Goal: Find specific page/section: Find specific page/section

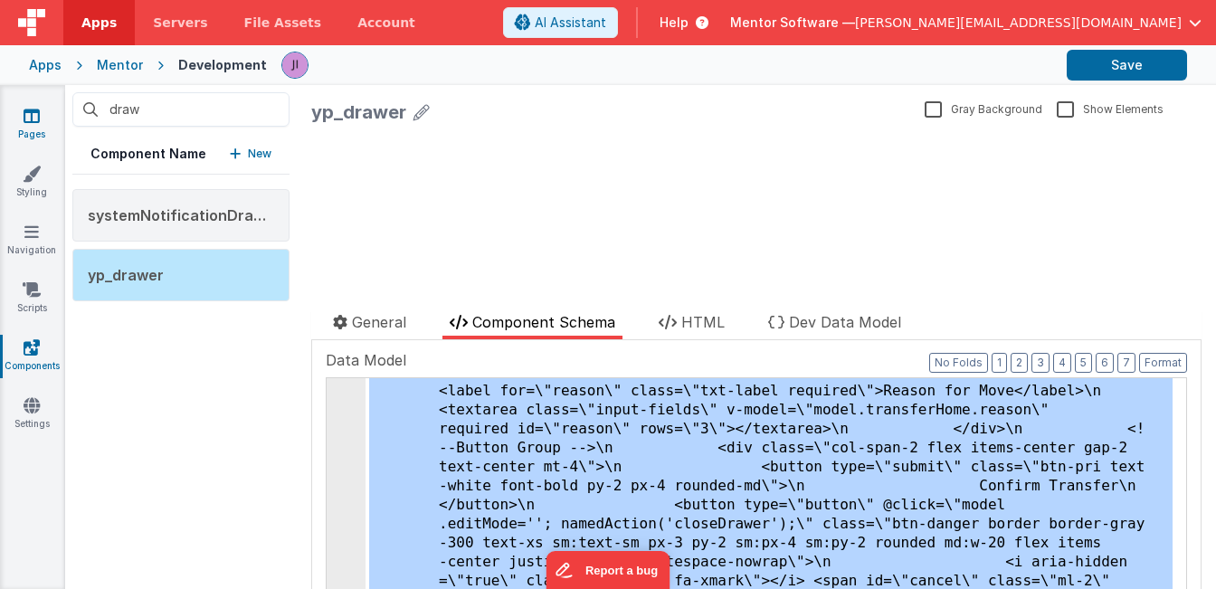
click at [35, 125] on link "Pages" at bounding box center [31, 125] width 65 height 36
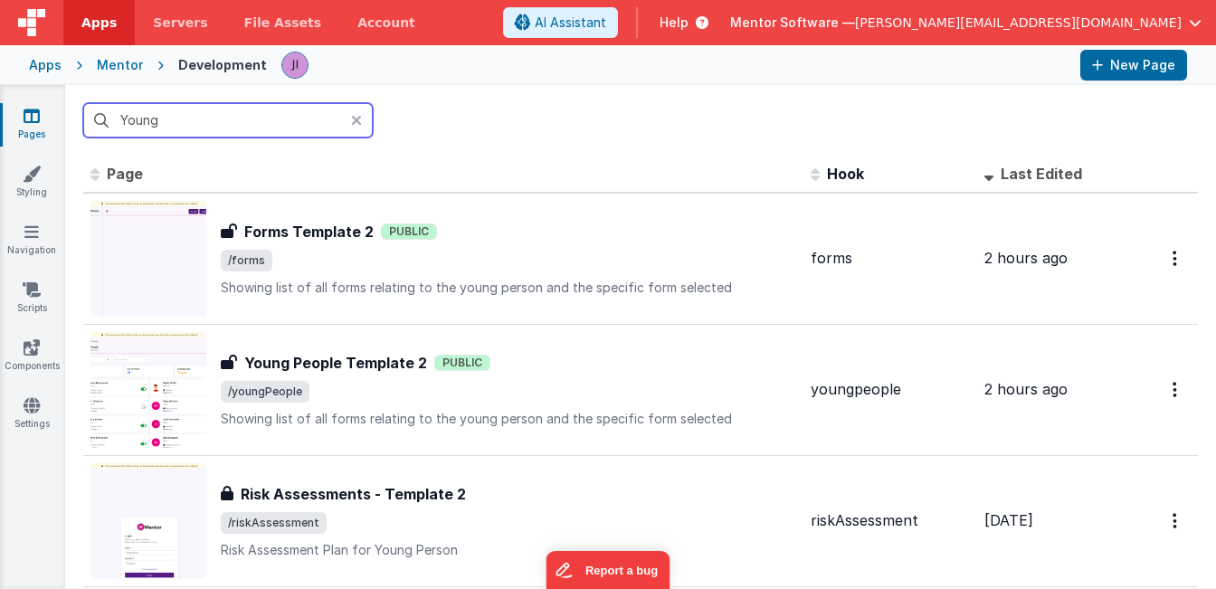
click at [130, 111] on input "Young" at bounding box center [228, 120] width 290 height 34
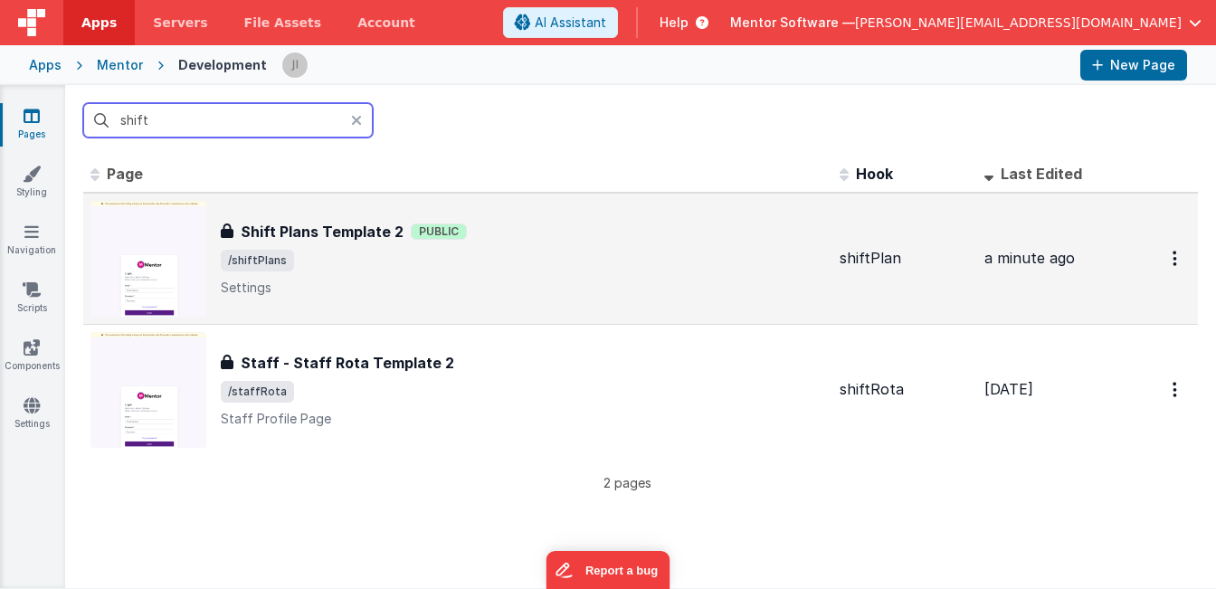
type input "shift"
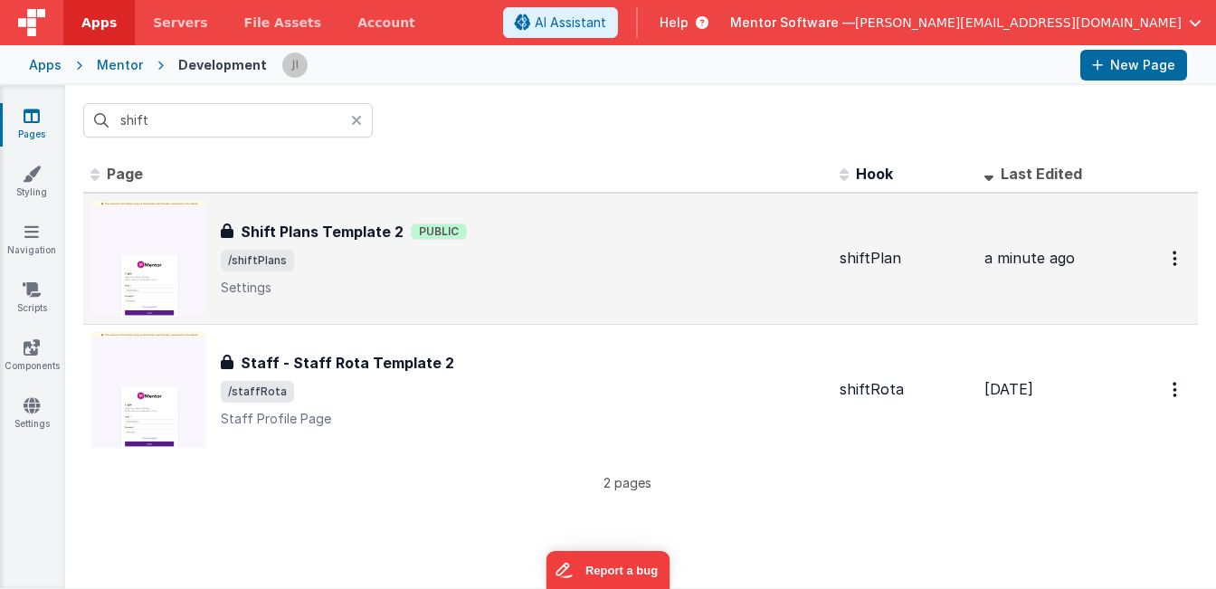
click at [521, 250] on span "/shiftPlans" at bounding box center [523, 261] width 604 height 22
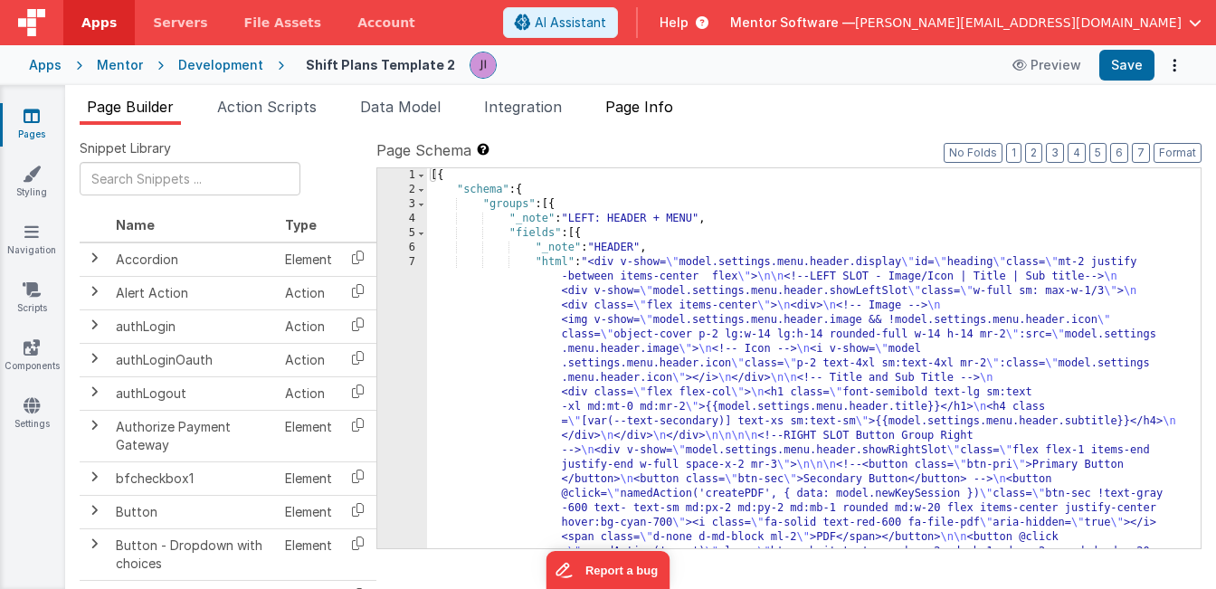
click at [671, 109] on span "Page Info" at bounding box center [639, 107] width 68 height 18
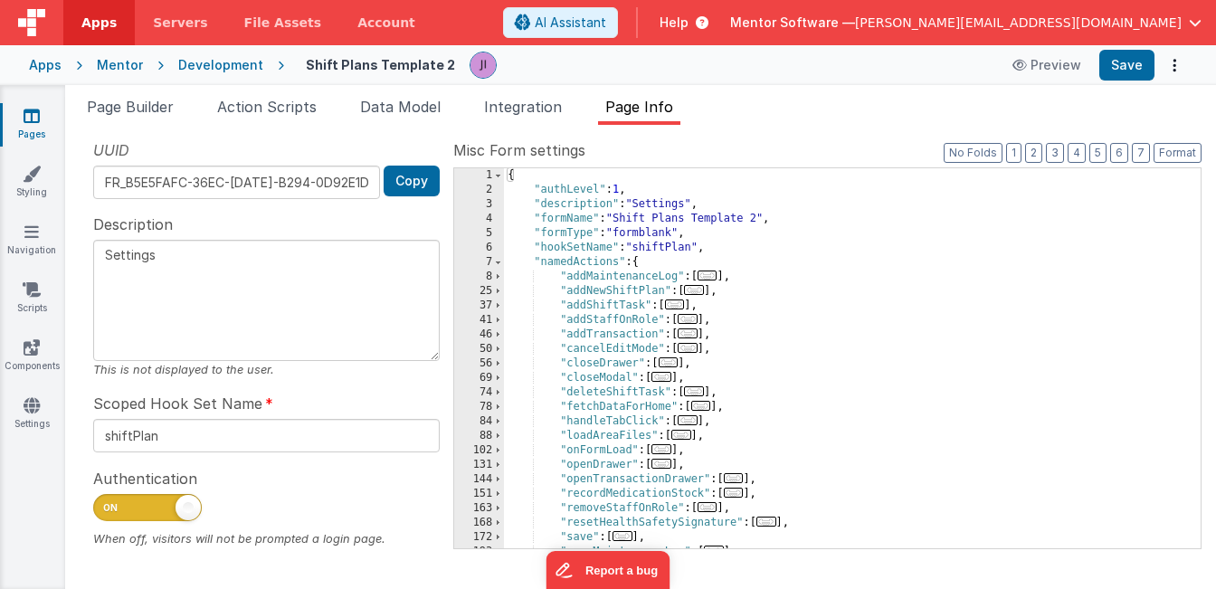
click at [803, 275] on div "{ "authLevel" : 1 , "description" : "Settings" , "formName" : "Shift Plans Temp…" at bounding box center [845, 372] width 683 height 409
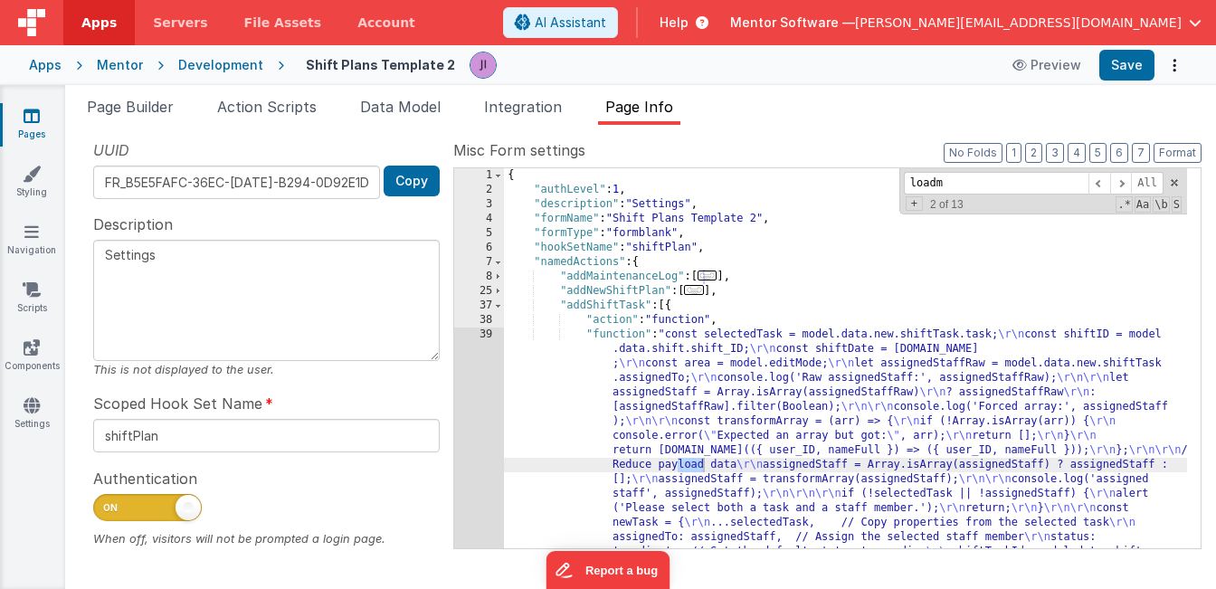
scroll to position [823, 0]
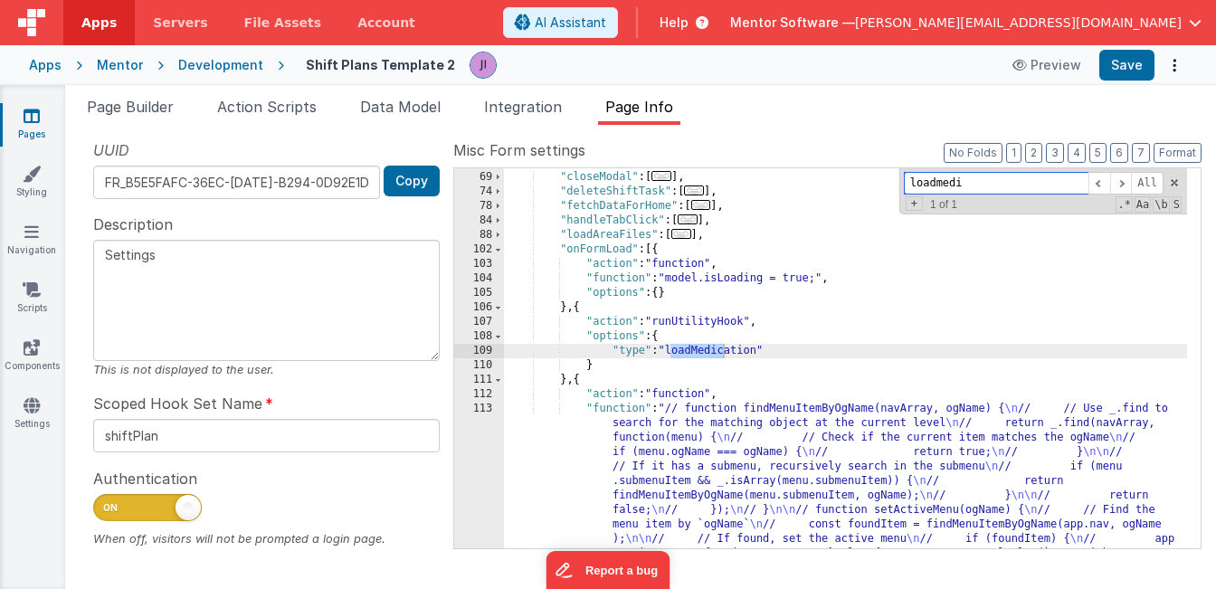
click at [1004, 178] on input "loadmedi" at bounding box center [996, 183] width 185 height 23
click at [1003, 178] on input "loadmedi" at bounding box center [996, 183] width 185 height 23
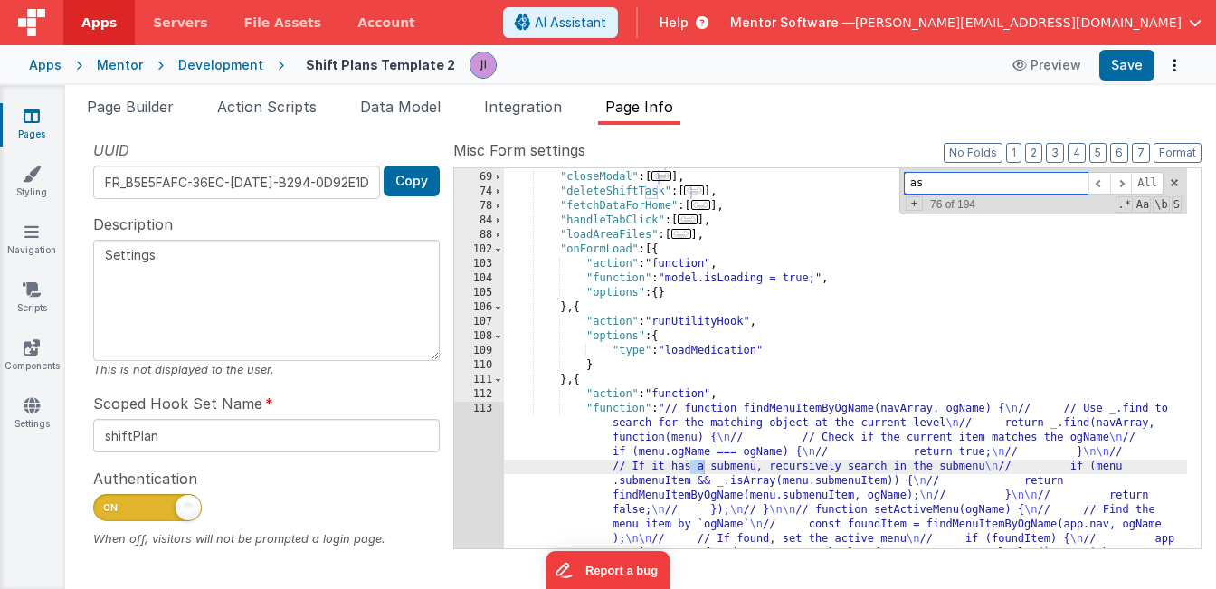
click at [988, 180] on input "as" at bounding box center [996, 183] width 185 height 23
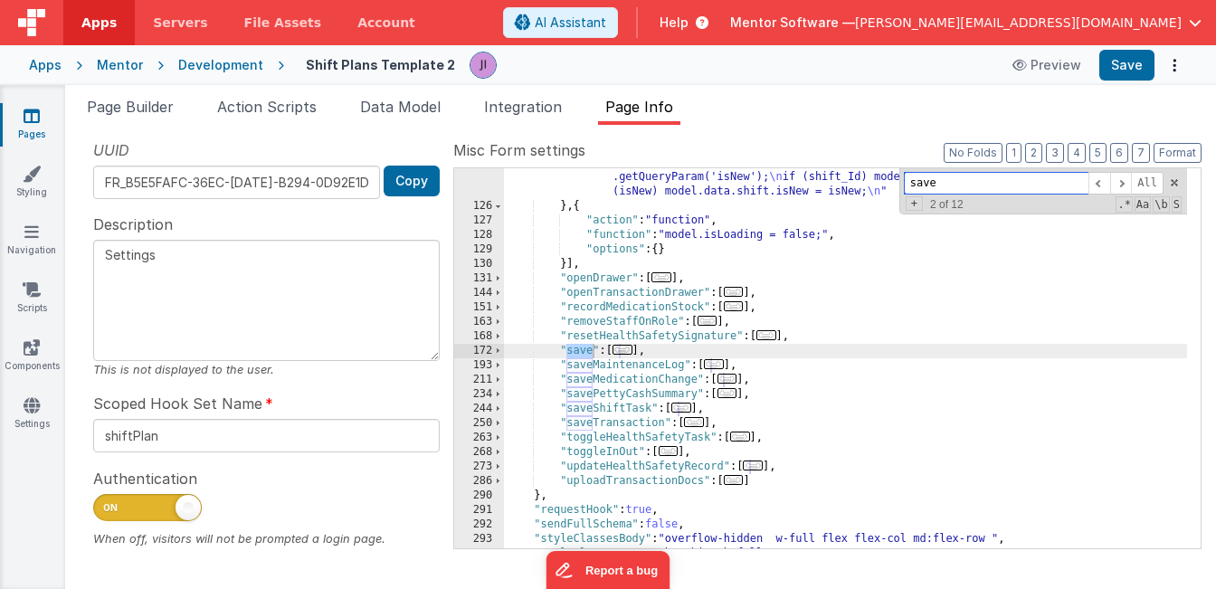
scroll to position [1446, 0]
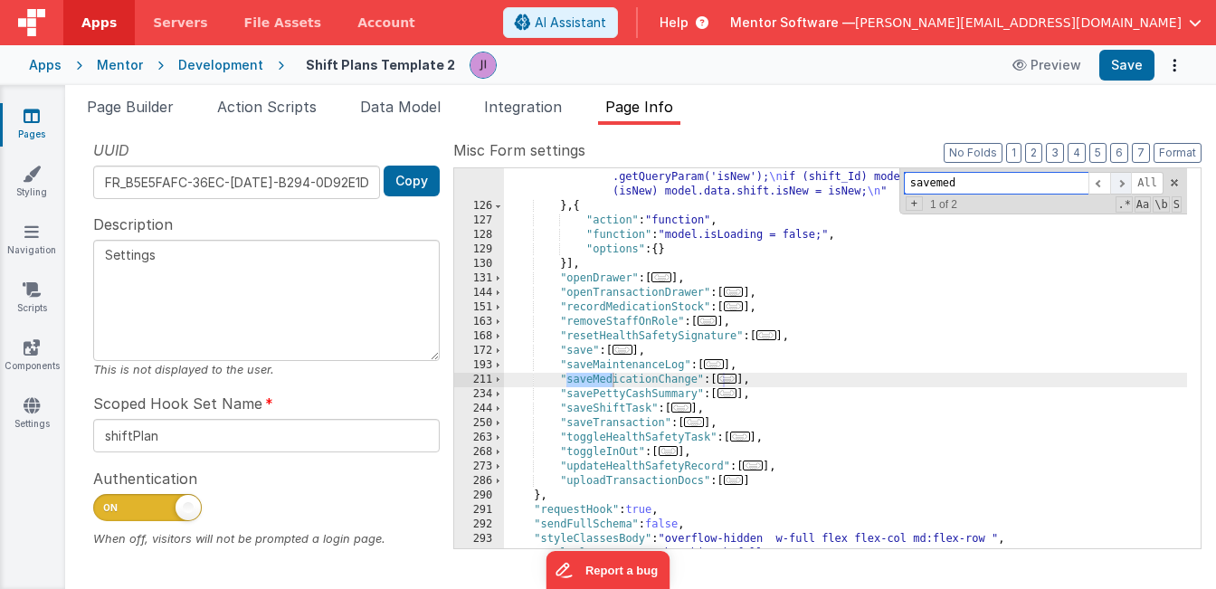
type input "savemed"
click at [1126, 182] on span at bounding box center [1121, 183] width 22 height 23
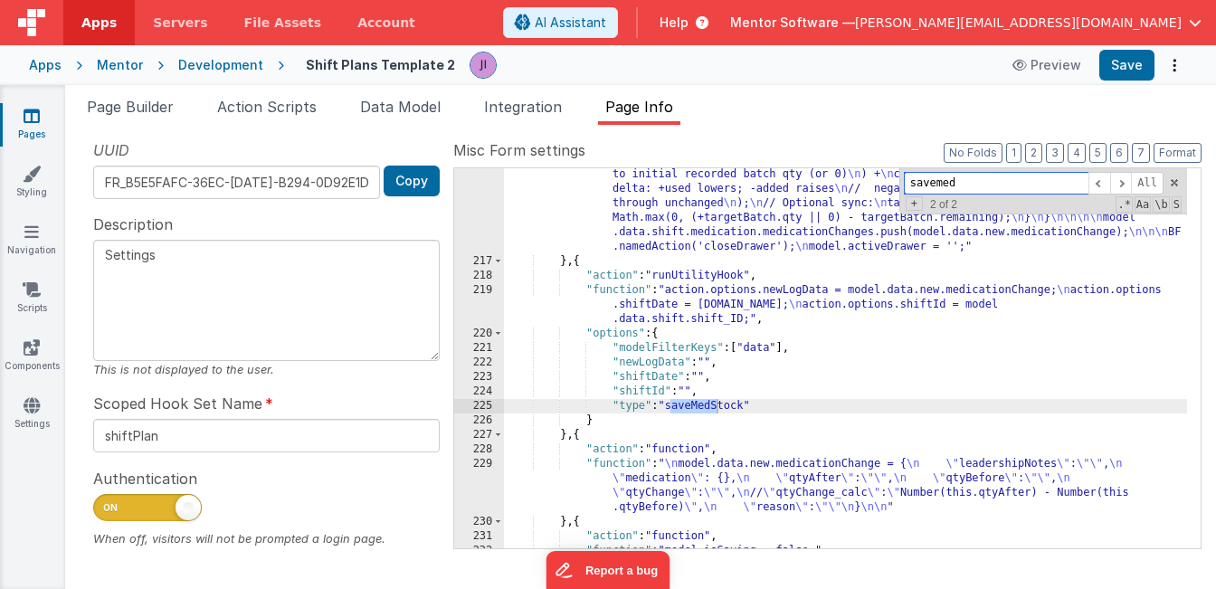
scroll to position [1984, 0]
click at [556, 434] on div ""function" : "[DOMAIN_NAME] = BF.getUUID(); \n [DOMAIN_NAME] .medicationChange.…" at bounding box center [845, 278] width 683 height 742
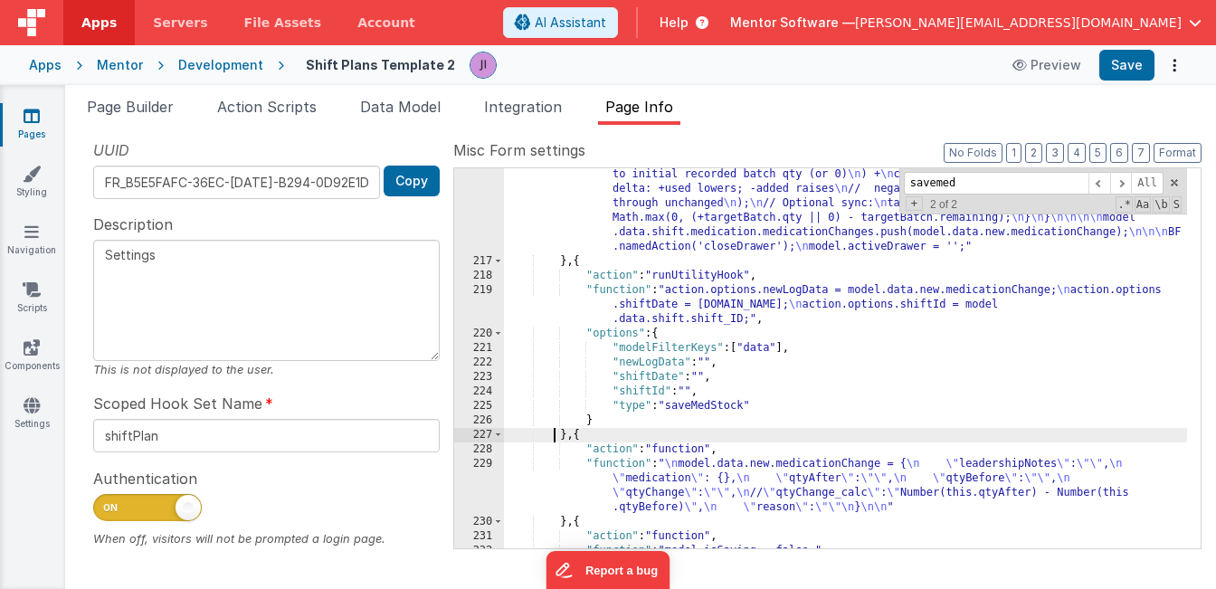
click at [567, 436] on div ""function" : "[DOMAIN_NAME] = BF.getUUID(); \n [DOMAIN_NAME] .medicationChange.…" at bounding box center [845, 278] width 683 height 742
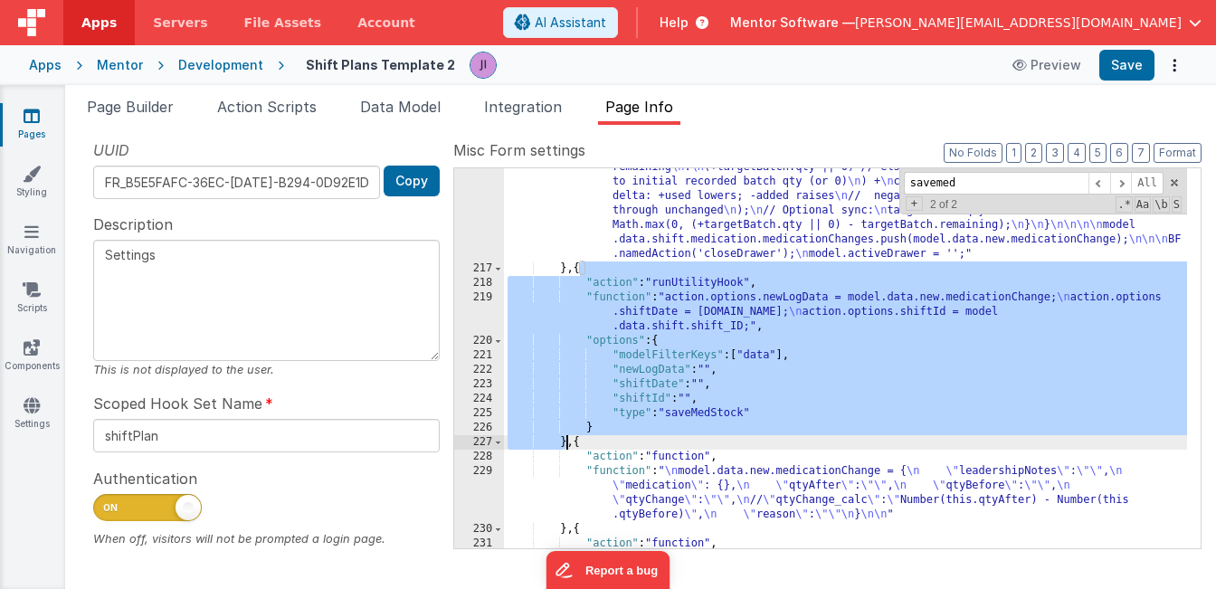
scroll to position [1977, 0]
click at [638, 148] on label "Misc Form settings" at bounding box center [827, 150] width 748 height 22
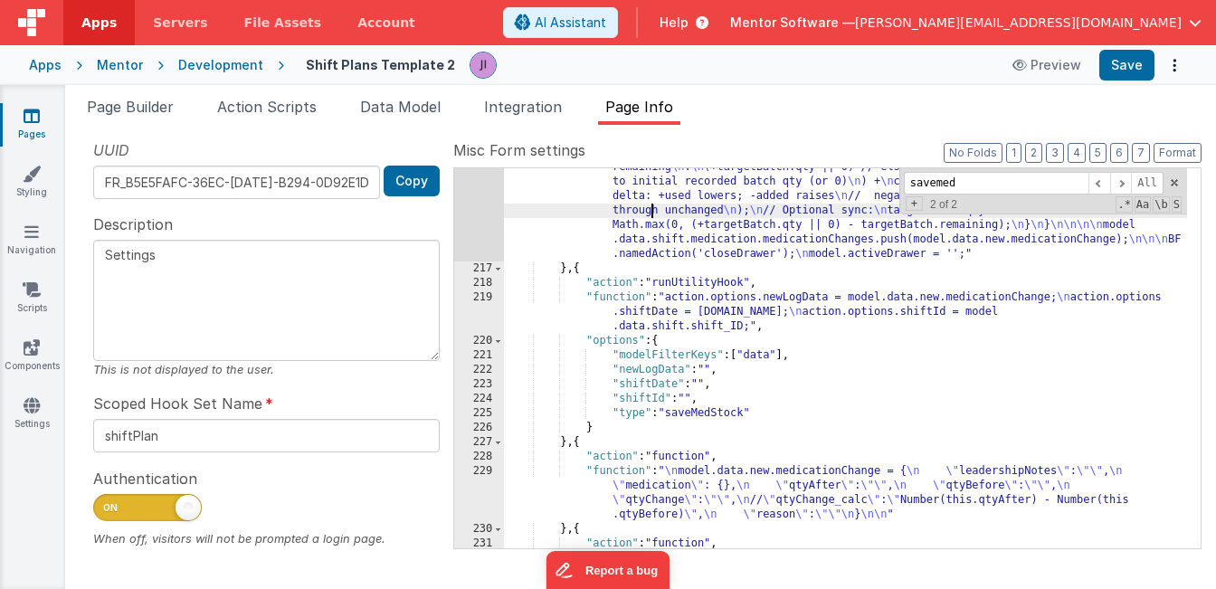
click at [652, 215] on div ""function" : "[DOMAIN_NAME] = BF.getUUID(); \n [DOMAIN_NAME] .medicationChange.…" at bounding box center [845, 285] width 683 height 742
click at [164, 112] on span "Page Builder" at bounding box center [130, 107] width 87 height 18
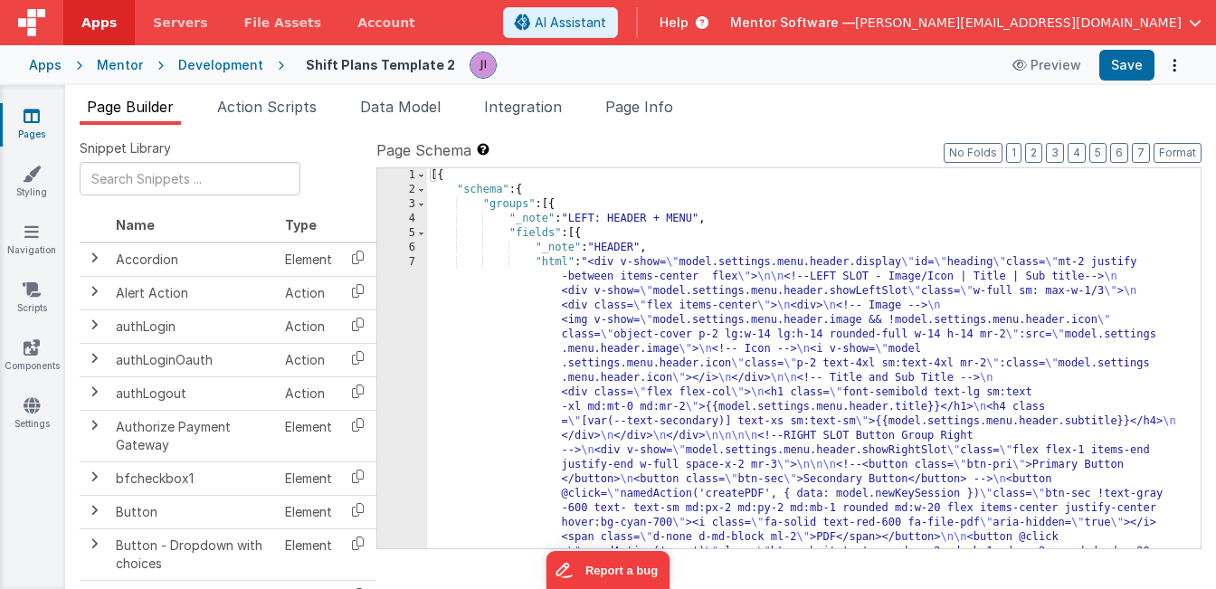
click at [615, 255] on div "[{ "schema" : { "groups" : [{ "_note" : "LEFT: HEADER + MENU" , "fields" : [{ "…" at bounding box center [807, 553] width 760 height 771
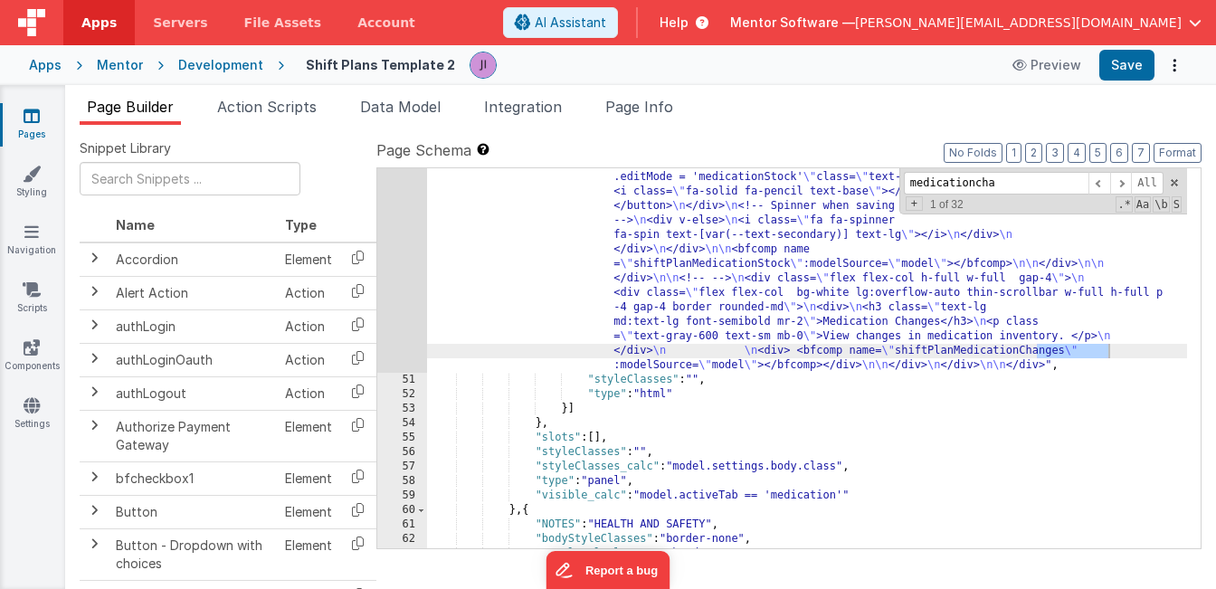
scroll to position [9496, 0]
click at [1118, 189] on span at bounding box center [1121, 183] width 22 height 23
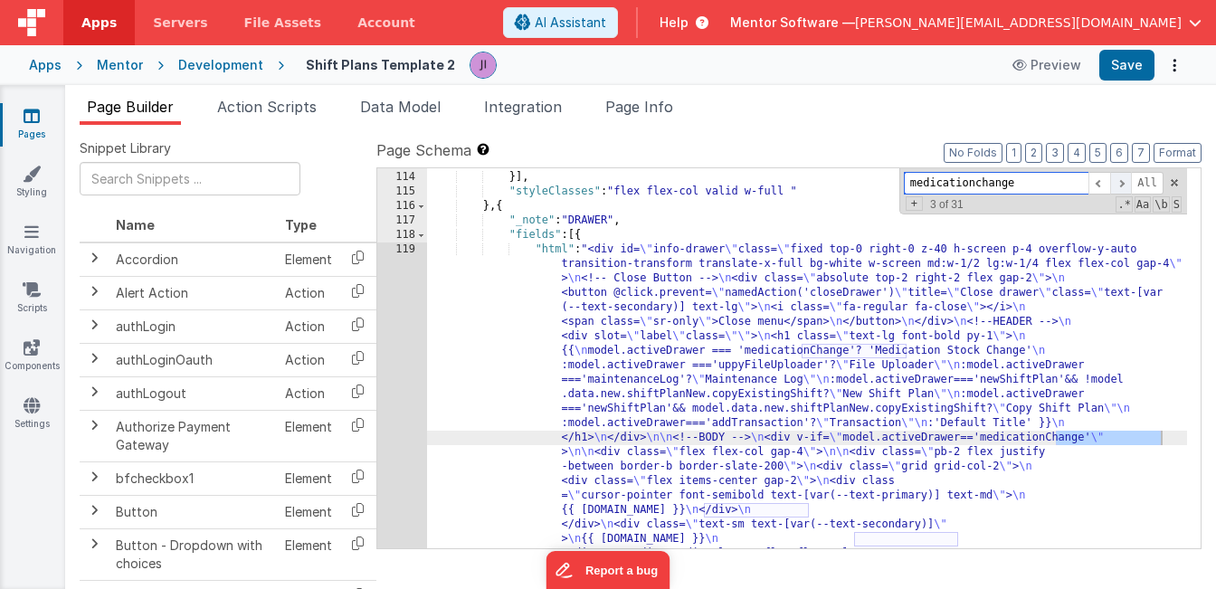
click at [1118, 189] on span at bounding box center [1121, 183] width 22 height 23
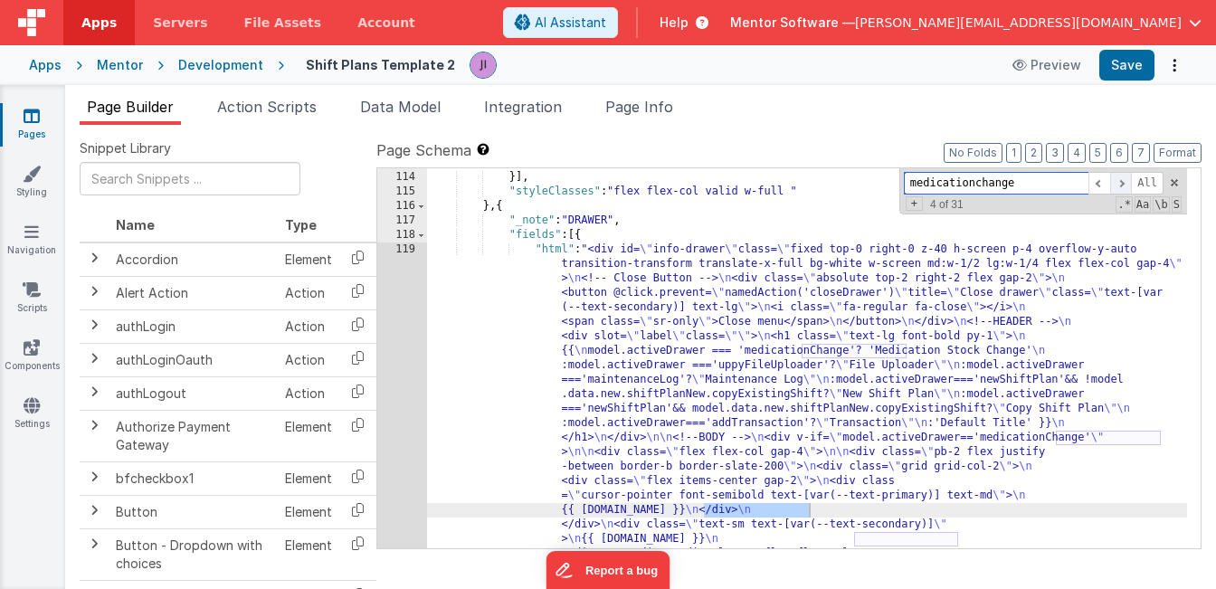
click at [1118, 189] on span at bounding box center [1121, 183] width 22 height 23
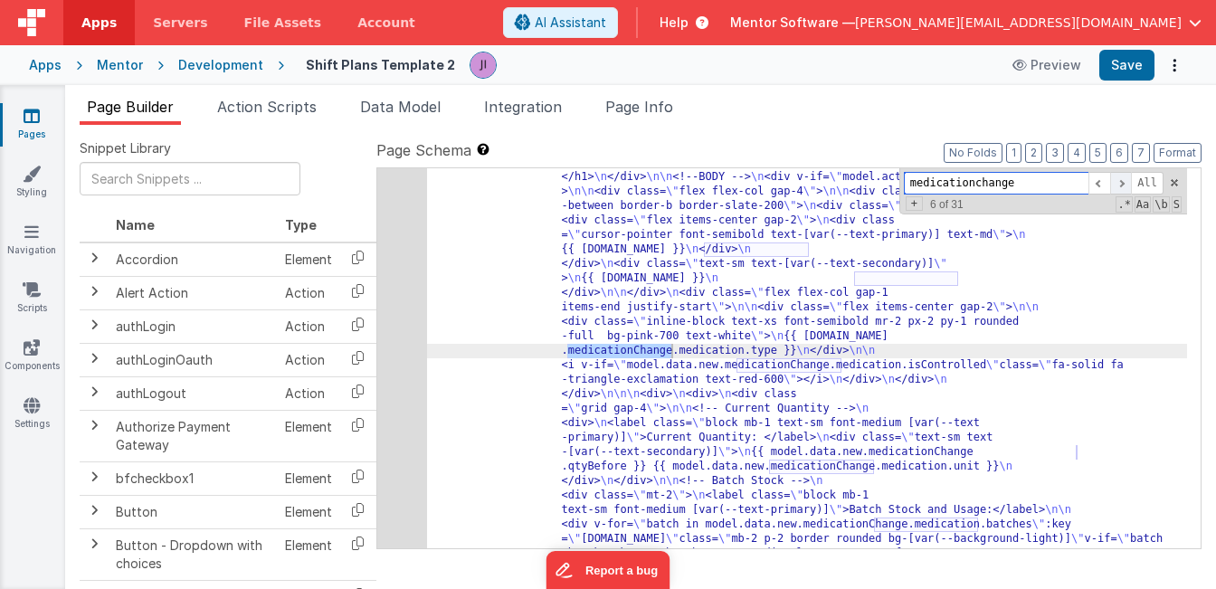
scroll to position [21513, 0]
click at [1118, 189] on span at bounding box center [1121, 183] width 22 height 23
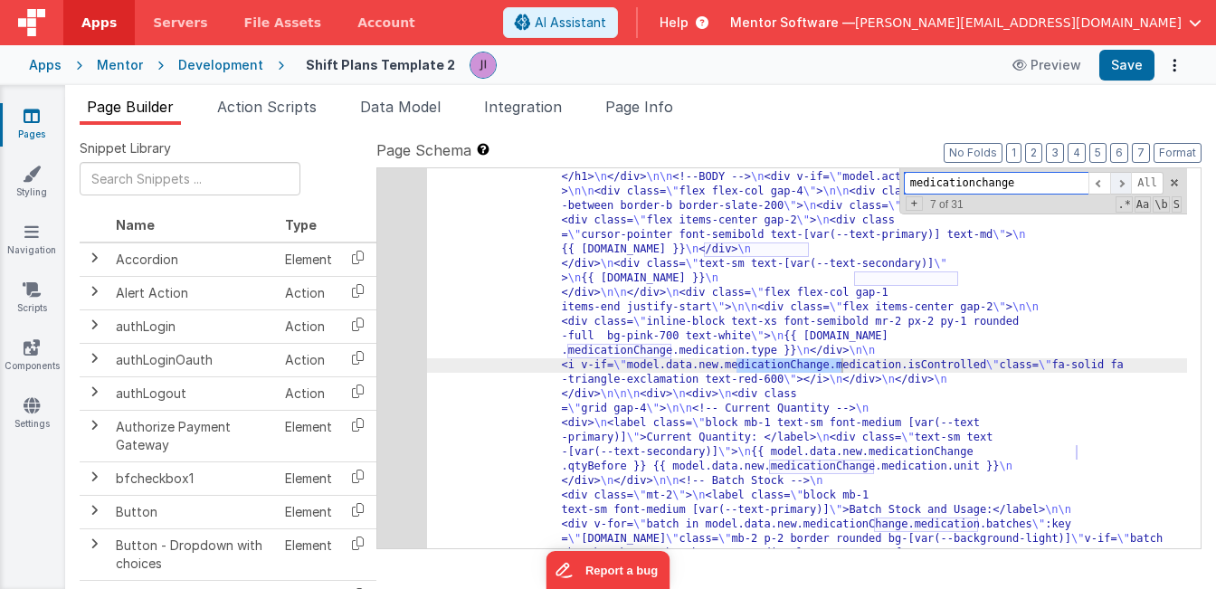
click at [1118, 189] on span at bounding box center [1121, 183] width 22 height 23
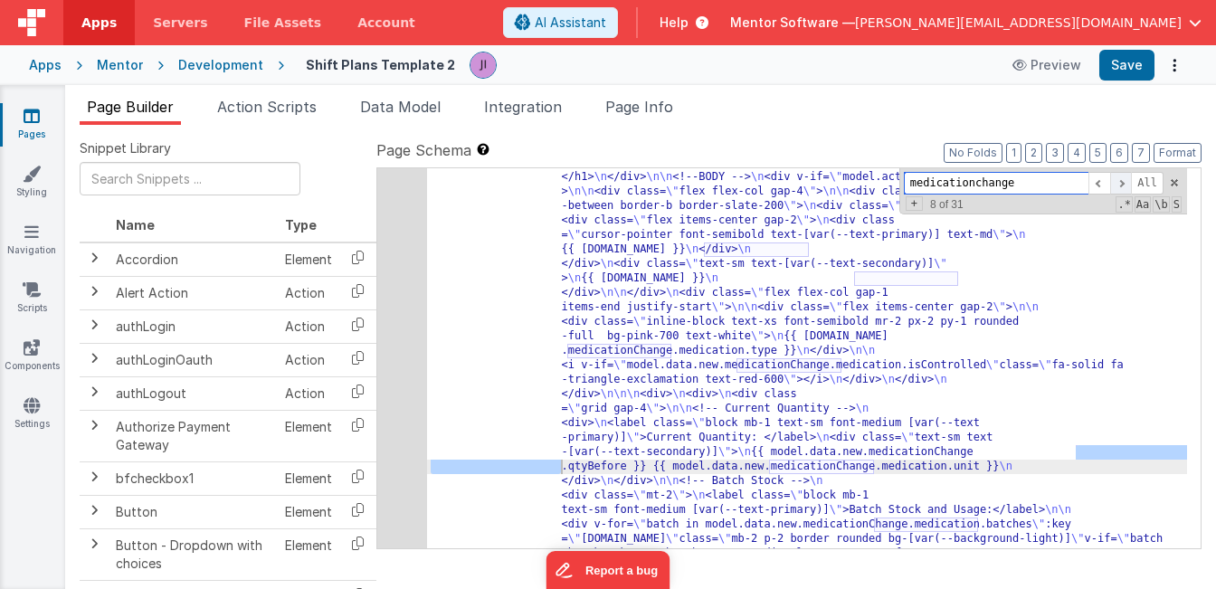
click at [1118, 189] on span at bounding box center [1121, 183] width 22 height 23
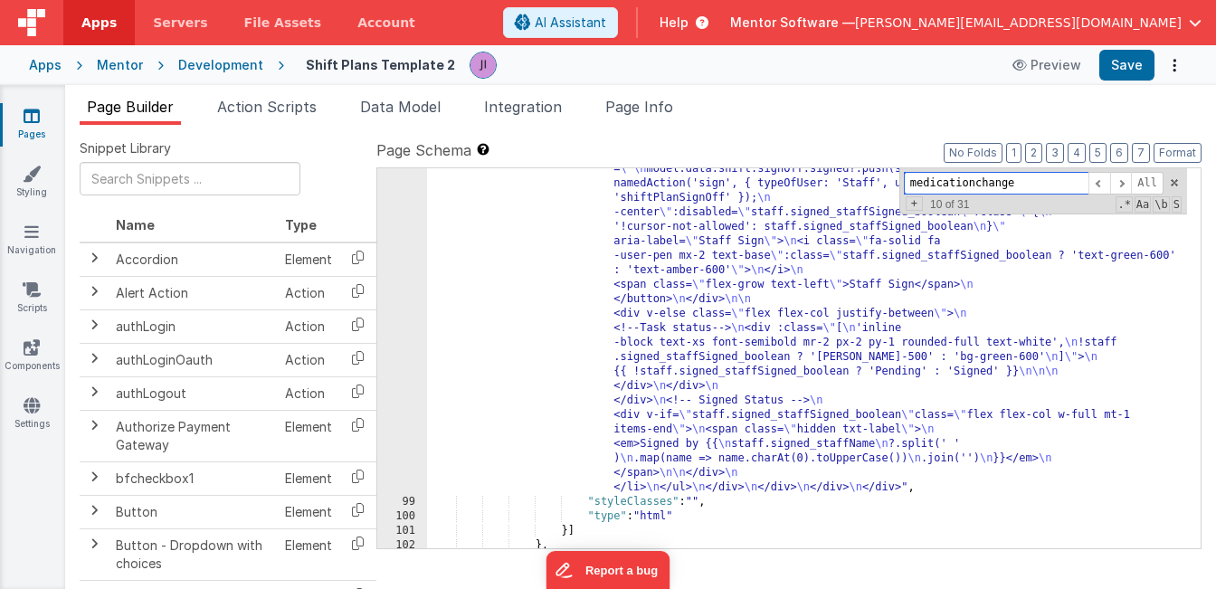
scroll to position [20652, 0]
click at [1175, 186] on span at bounding box center [1174, 182] width 13 height 13
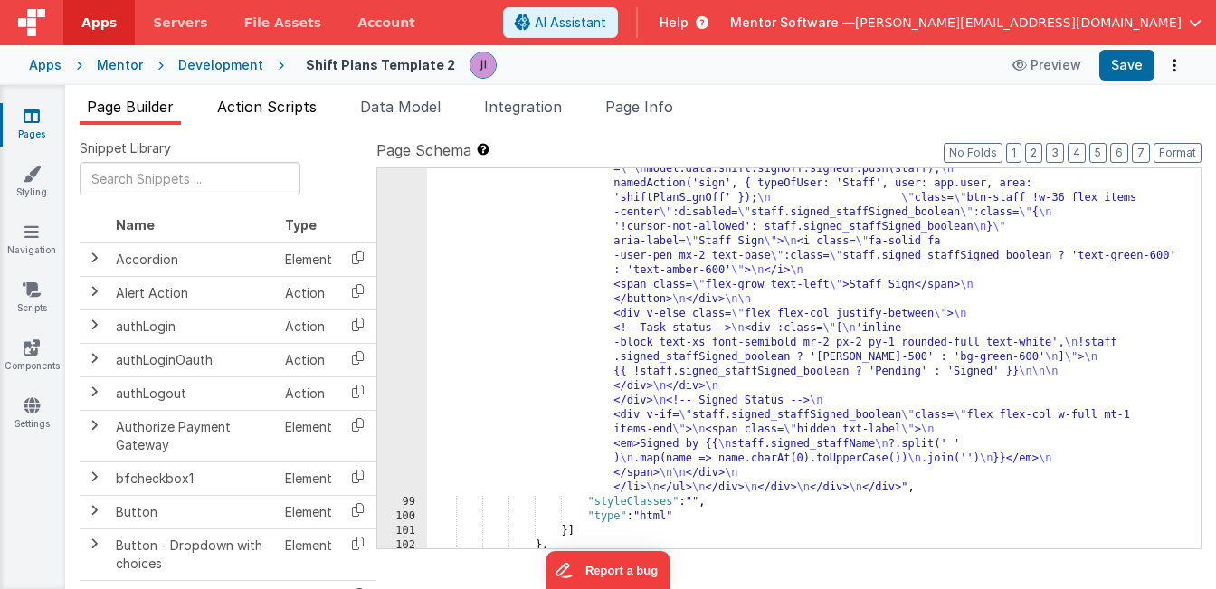
click at [258, 109] on span "Action Scripts" at bounding box center [267, 107] width 100 height 18
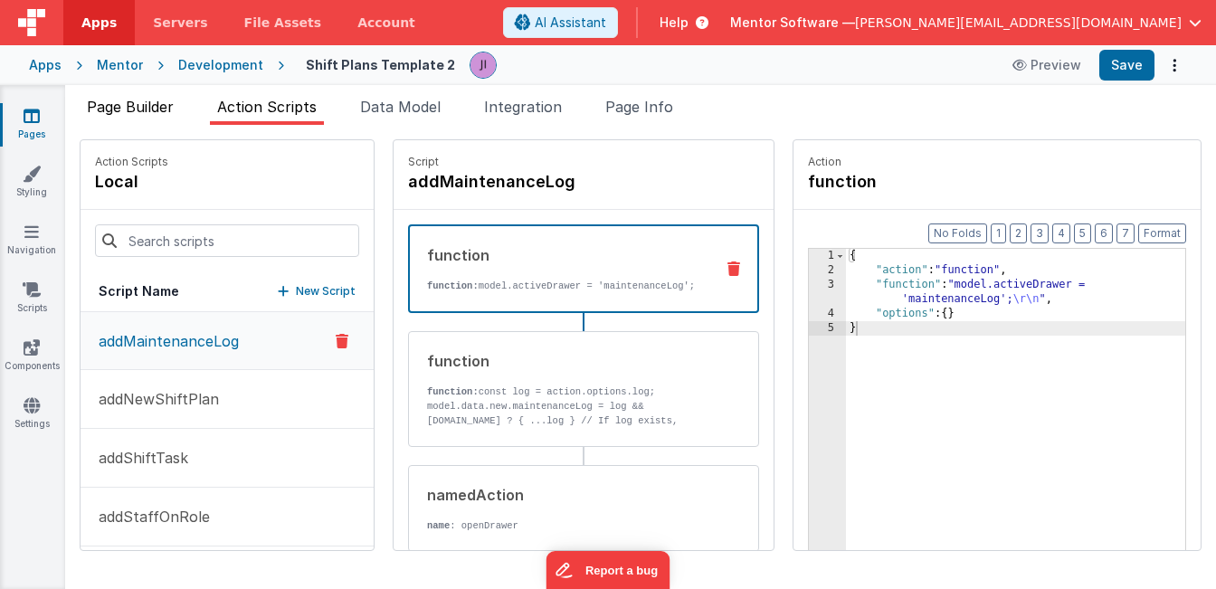
click at [156, 112] on span "Page Builder" at bounding box center [130, 107] width 87 height 18
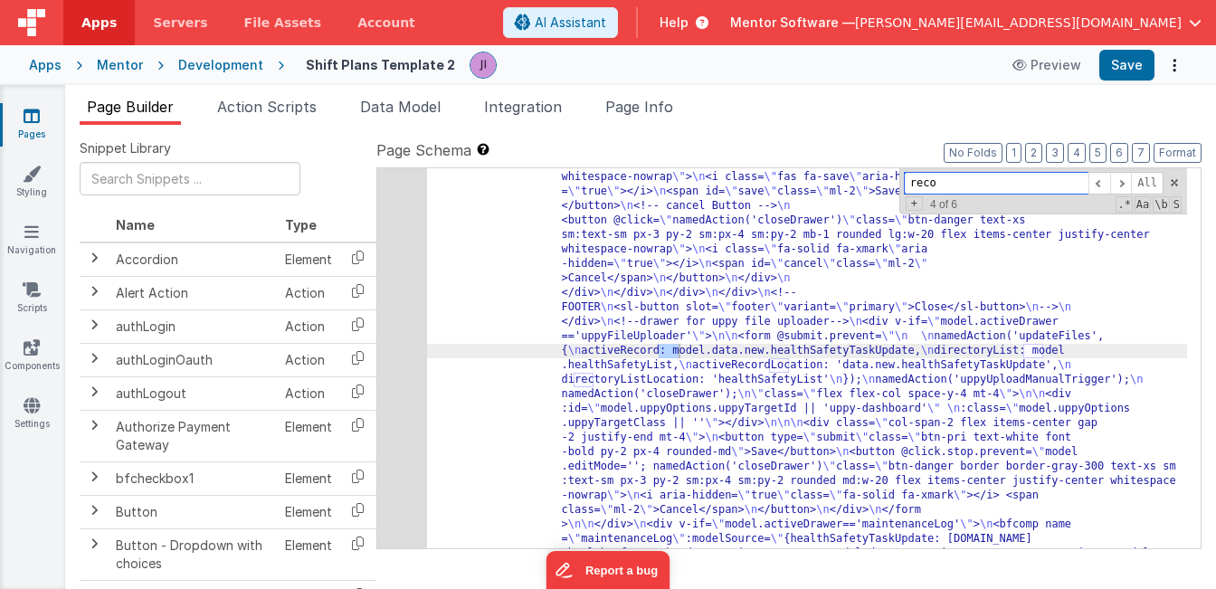
scroll to position [22729, 0]
type input "r"
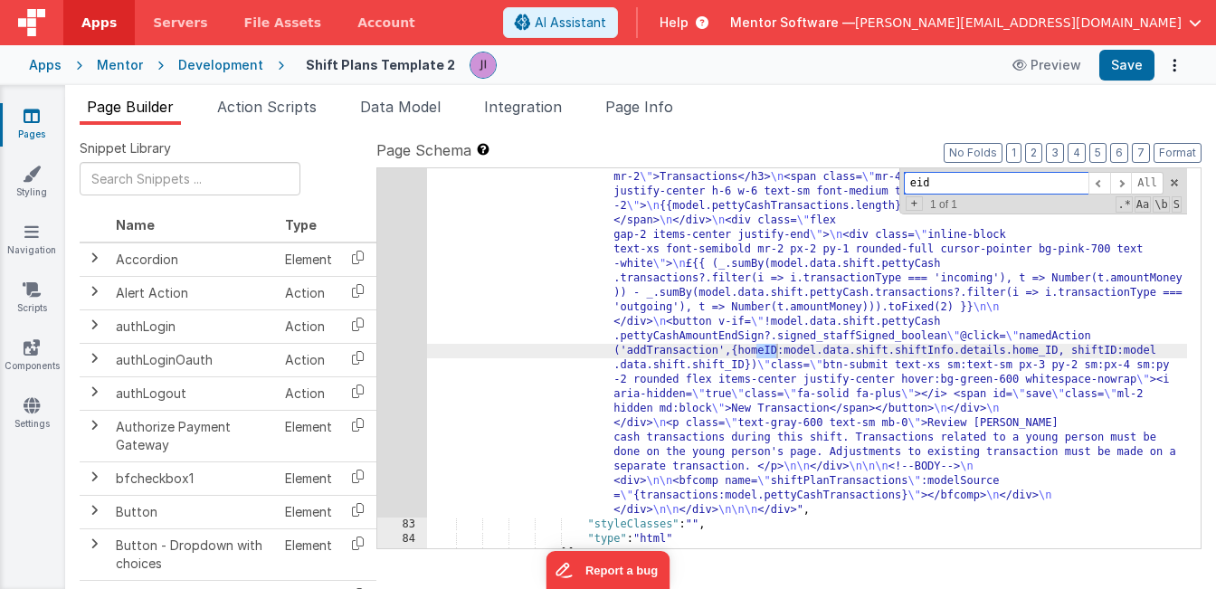
scroll to position [16981, 0]
type input "e"
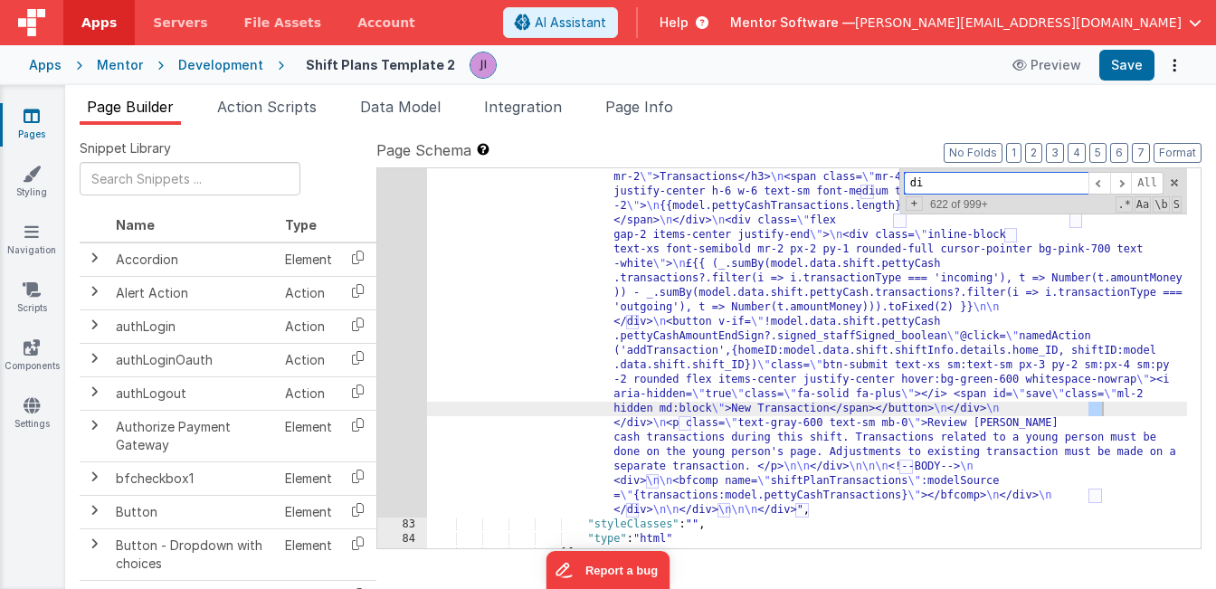
type input "d"
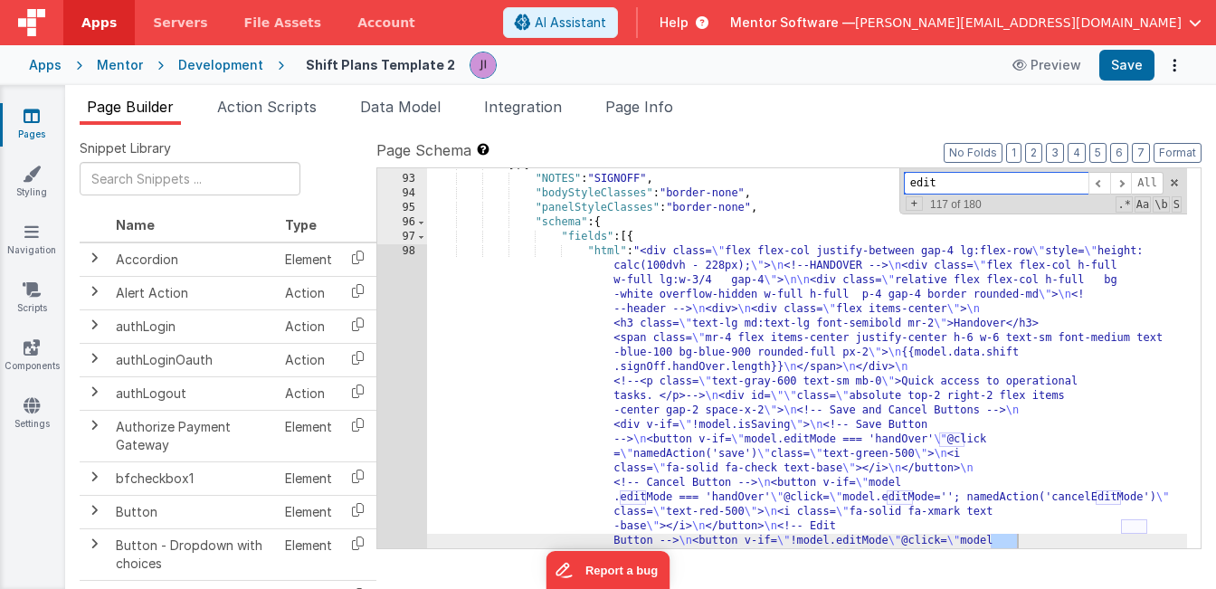
scroll to position [17471, 0]
click at [967, 187] on input "edit" at bounding box center [996, 183] width 185 height 23
type input "p"
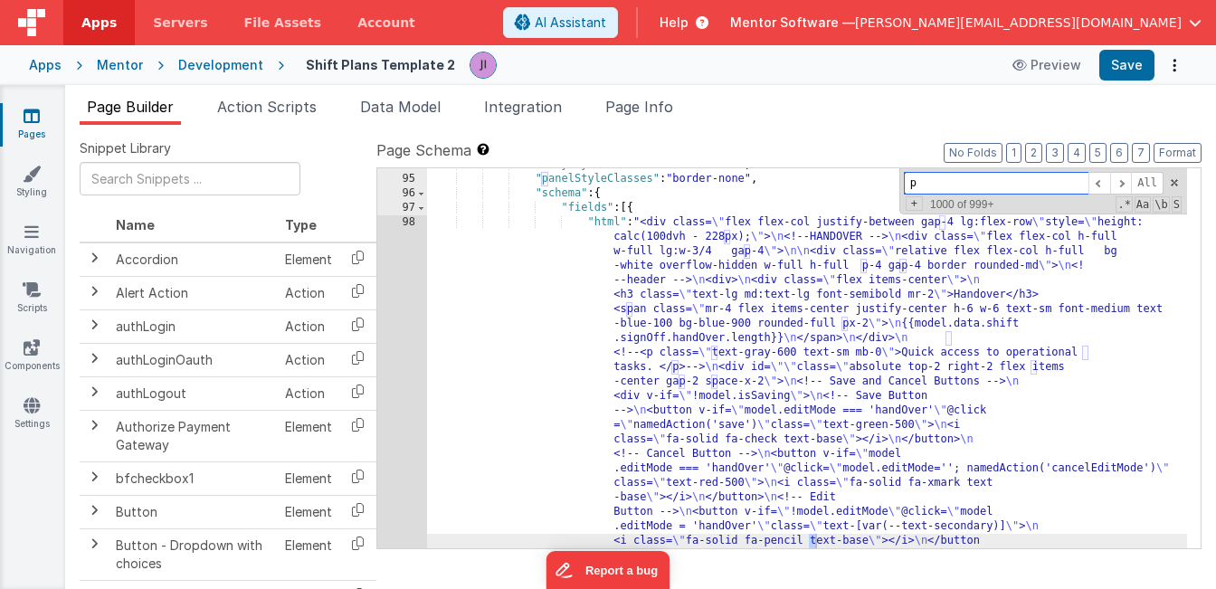
scroll to position [17500, 0]
type input "e"
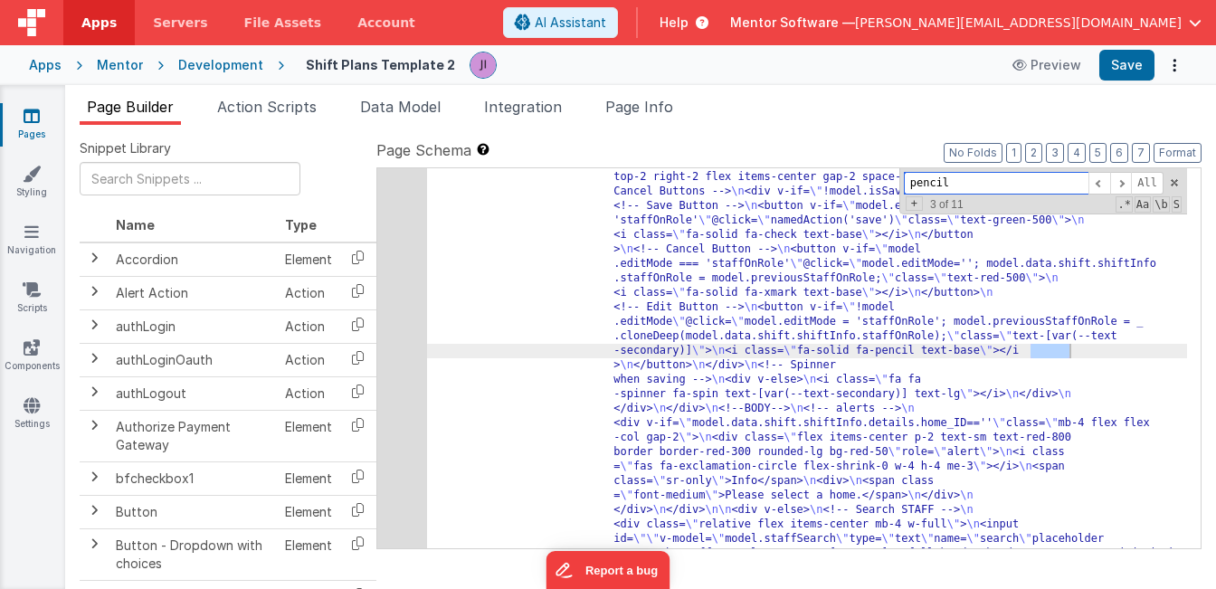
scroll to position [6745, 0]
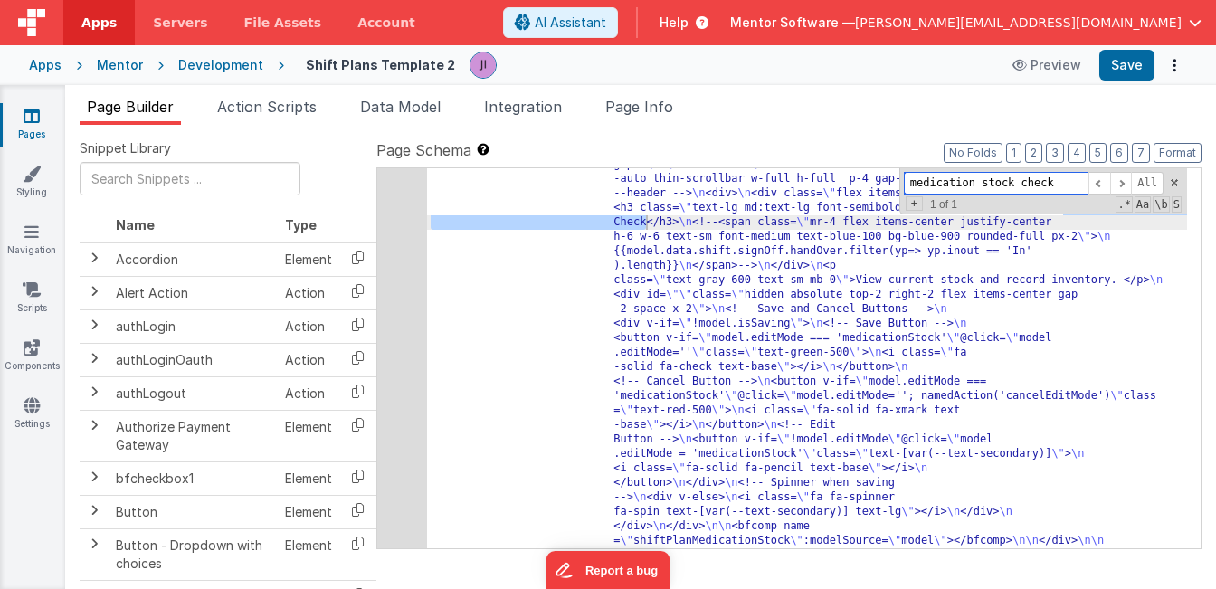
scroll to position [9473, 0]
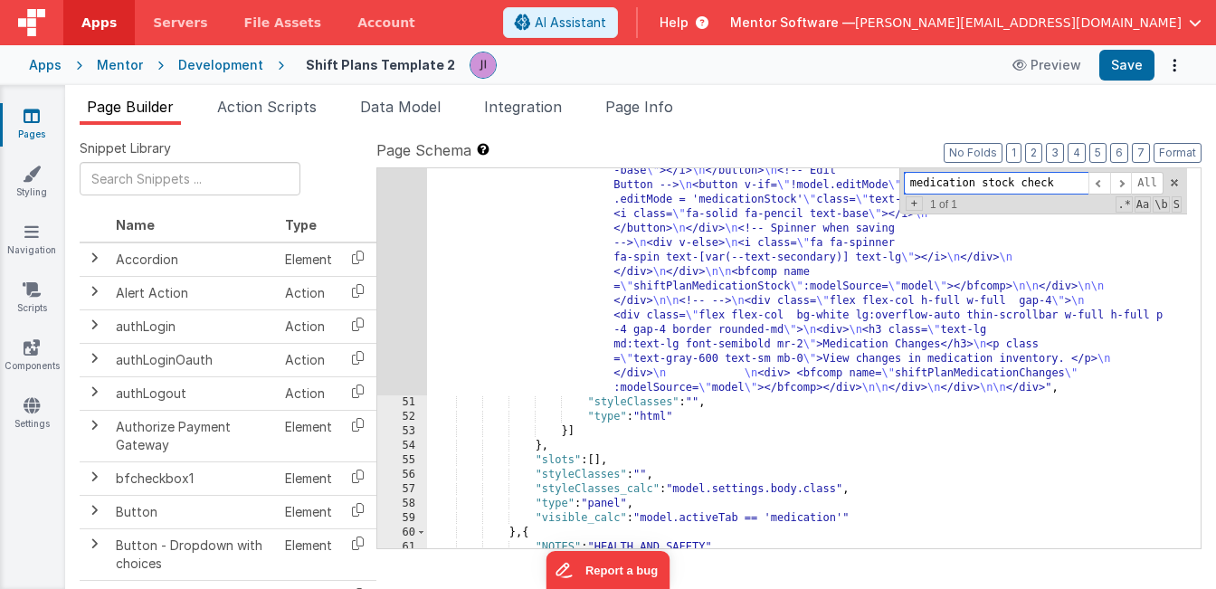
type input "medication stock check"
click at [751, 329] on div ""html" : "<div class= \" flex flex-col justify-between gap-4 lg:flex-row \" sty…" at bounding box center [807, 332] width 760 height 916
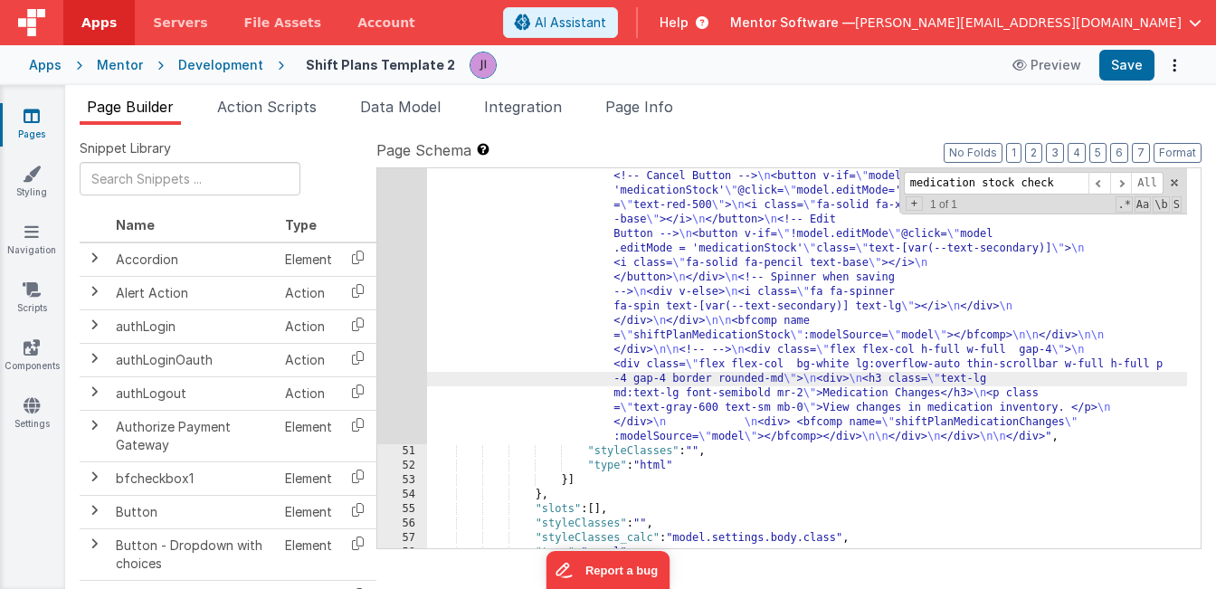
scroll to position [9419, 0]
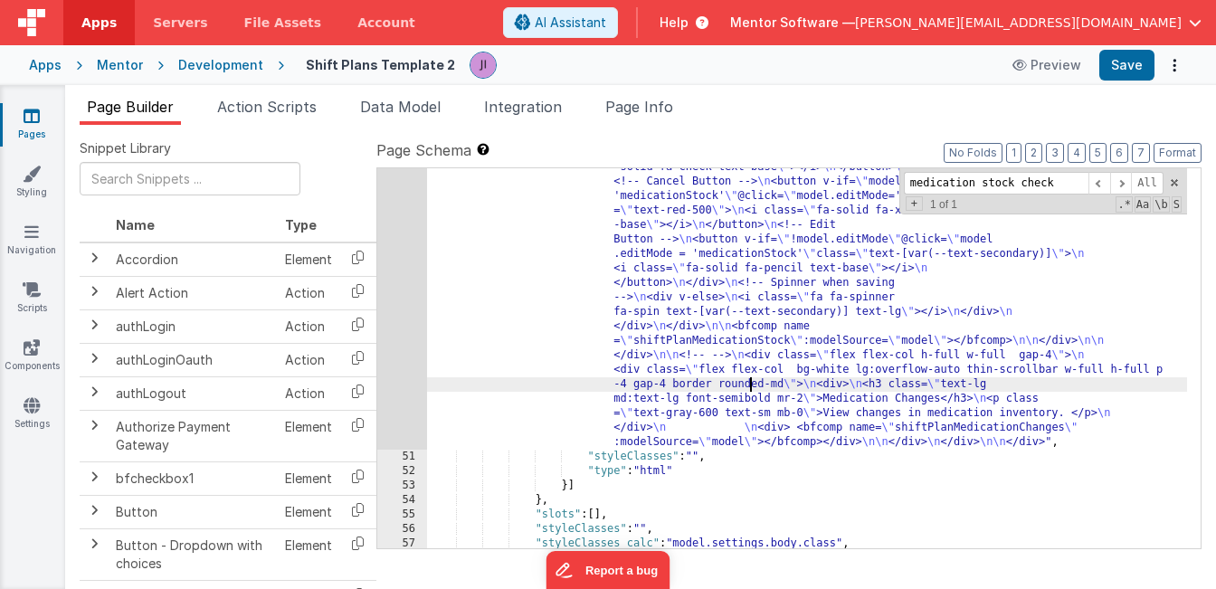
click at [729, 345] on div ""html" : "<div class= \" flex flex-col justify-between gap-4 lg:flex-row \" sty…" at bounding box center [807, 387] width 760 height 916
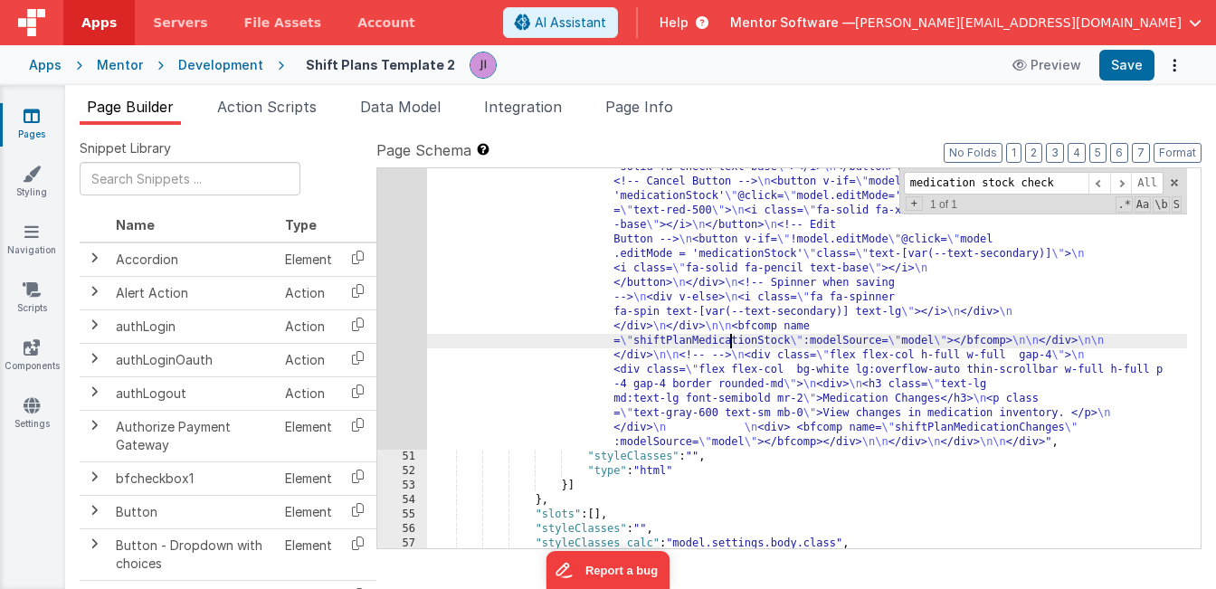
click at [729, 345] on div ""html" : "<div class= \" flex flex-col justify-between gap-4 lg:flex-row \" sty…" at bounding box center [807, 387] width 760 height 916
click at [42, 358] on link "Components" at bounding box center [31, 356] width 65 height 36
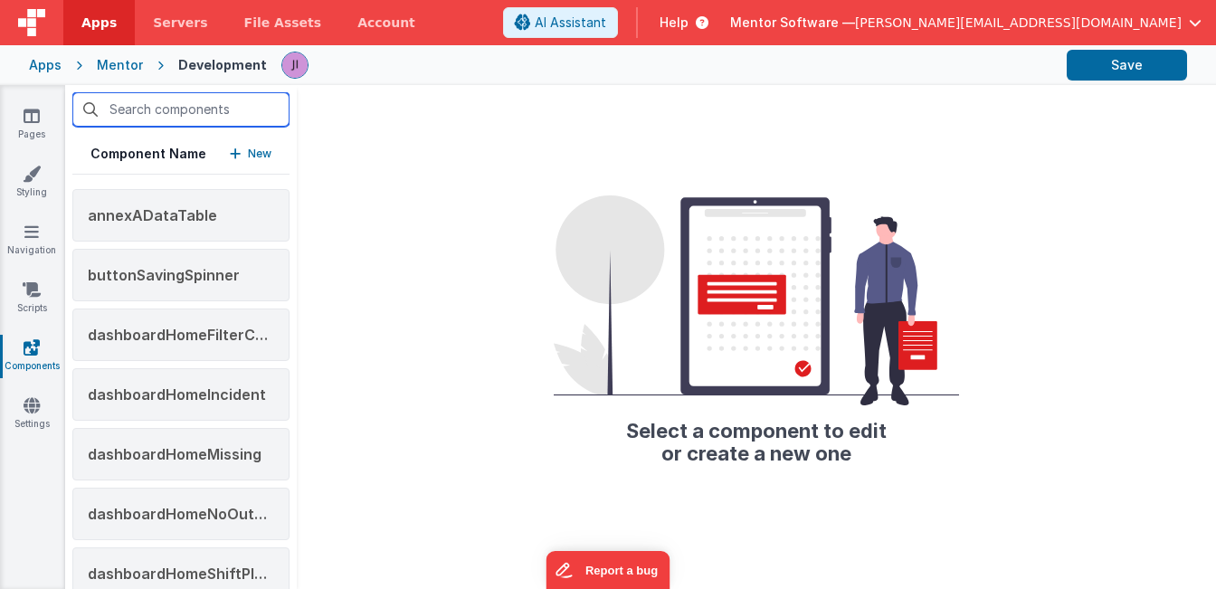
click at [162, 100] on input "text" at bounding box center [180, 109] width 217 height 34
paste input "shiftPlanMedicationStock"
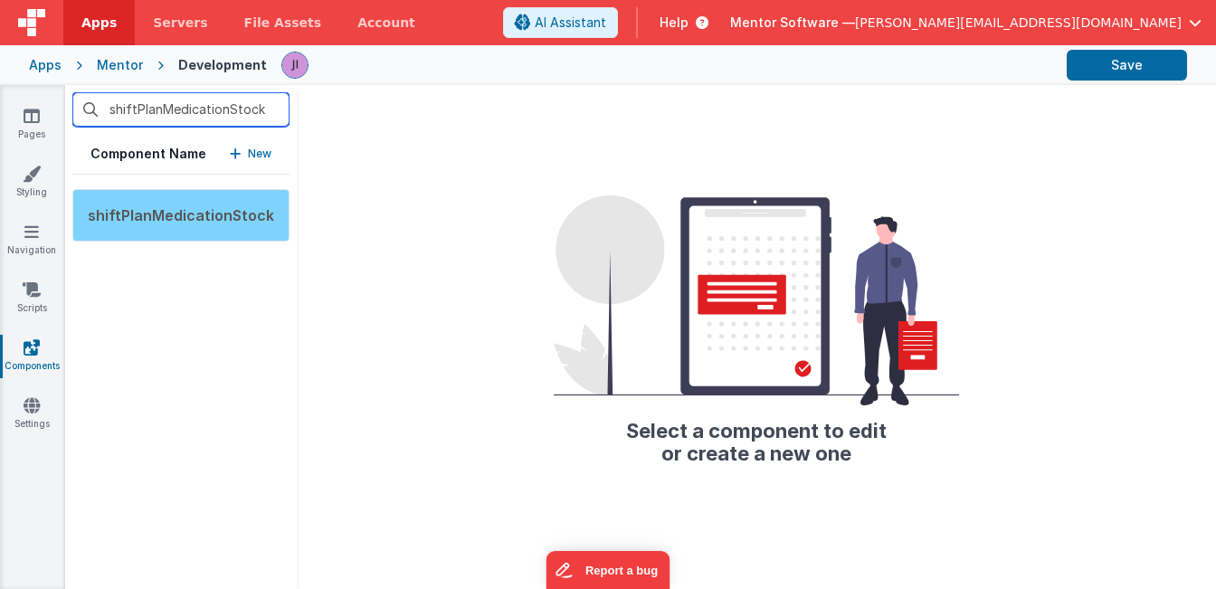
type input "shiftPlanMedicationStock"
click at [197, 213] on span "shiftPlanMedicationStock" at bounding box center [181, 215] width 186 height 18
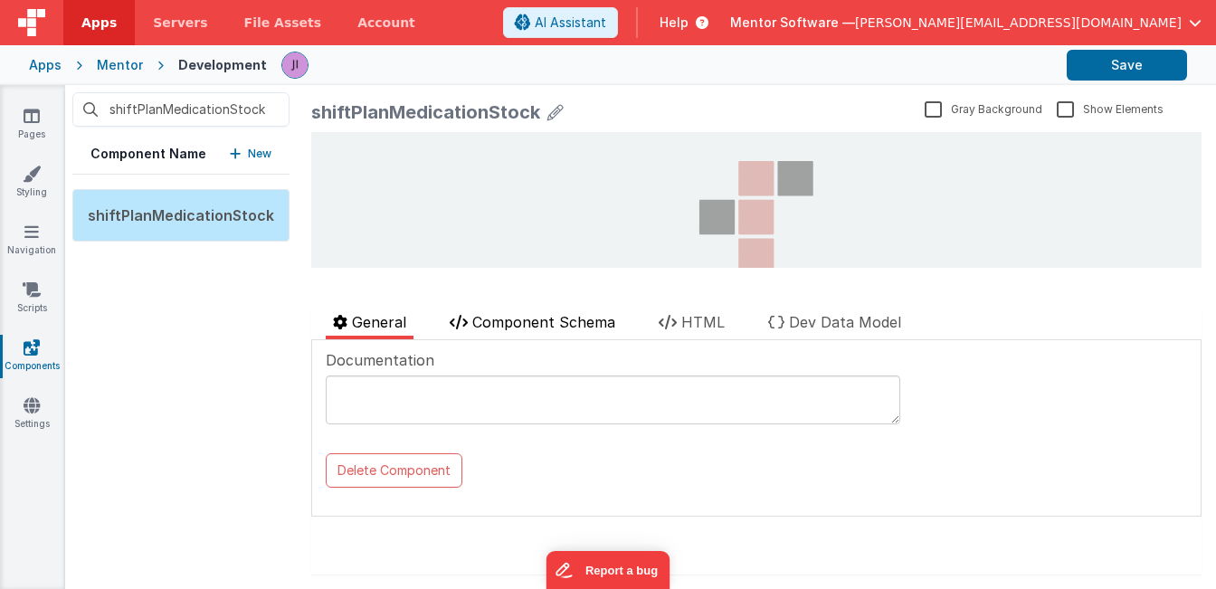
click at [499, 325] on span "Component Schema" at bounding box center [543, 322] width 143 height 18
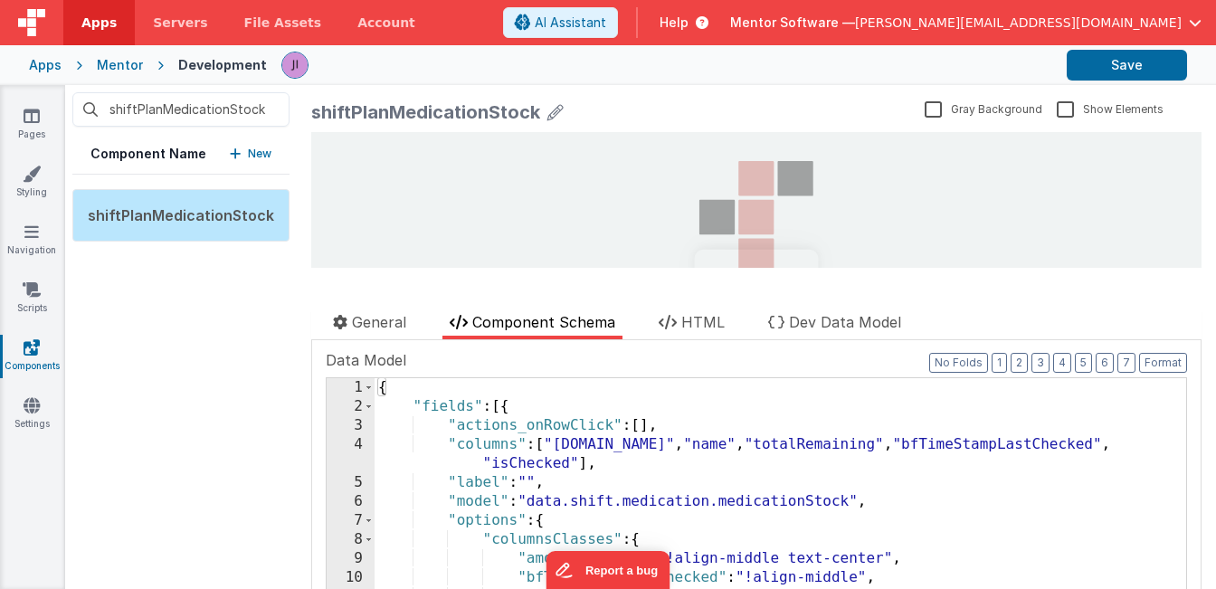
click at [505, 442] on div "{ "fields" : [{ "actions_onRowClick" : [ ] , "columns" : [ "[DOMAIN_NAME]" , "n…" at bounding box center [774, 532] width 798 height 308
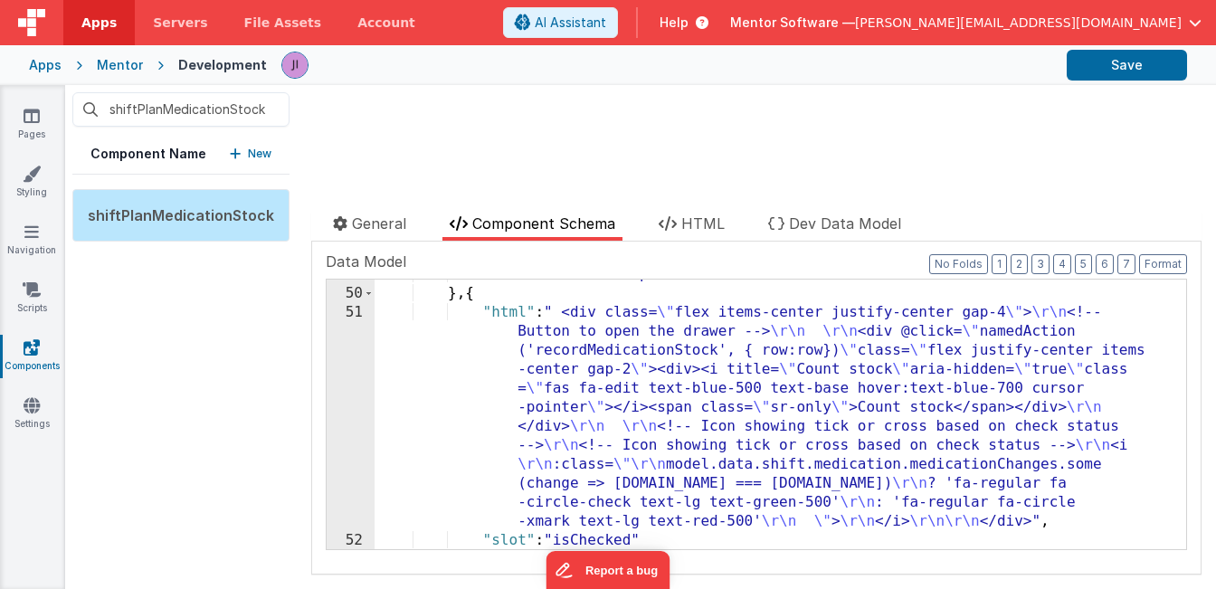
scroll to position [1269, 0]
click at [601, 320] on div ""slot" : "bfTimeStampLastChecked" } , { "html" : " <div class= \" flex items-ce…" at bounding box center [774, 419] width 798 height 308
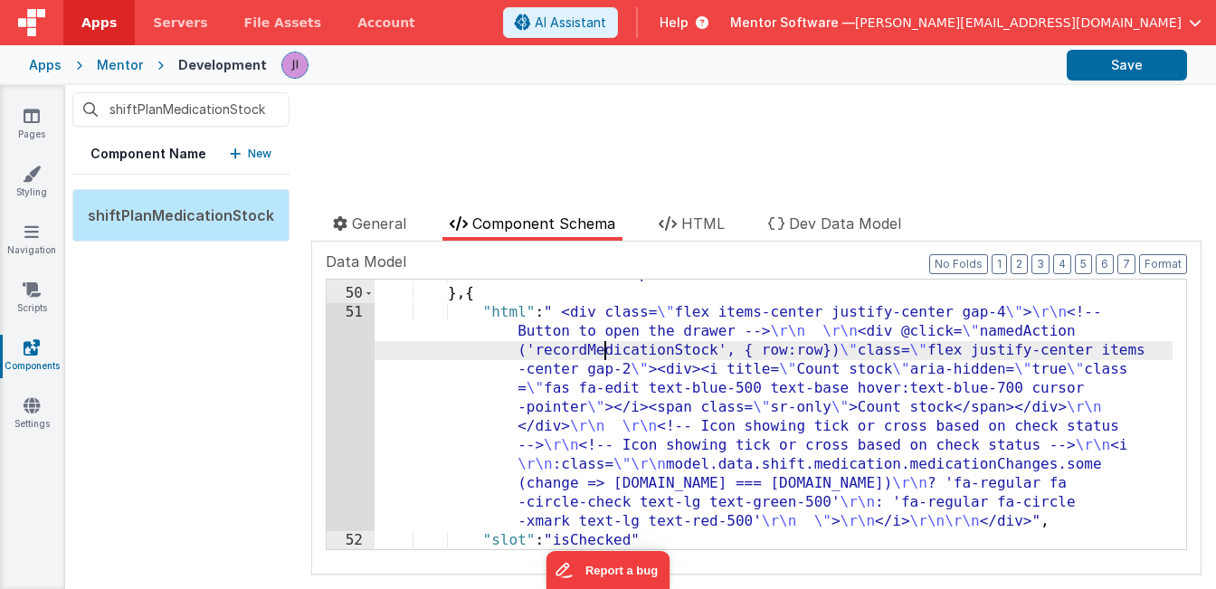
click at [601, 320] on div ""slot" : "bfTimeStampLastChecked" } , { "html" : " <div class= \" flex items-ce…" at bounding box center [774, 419] width 798 height 308
click at [28, 305] on link "Scripts" at bounding box center [31, 299] width 65 height 36
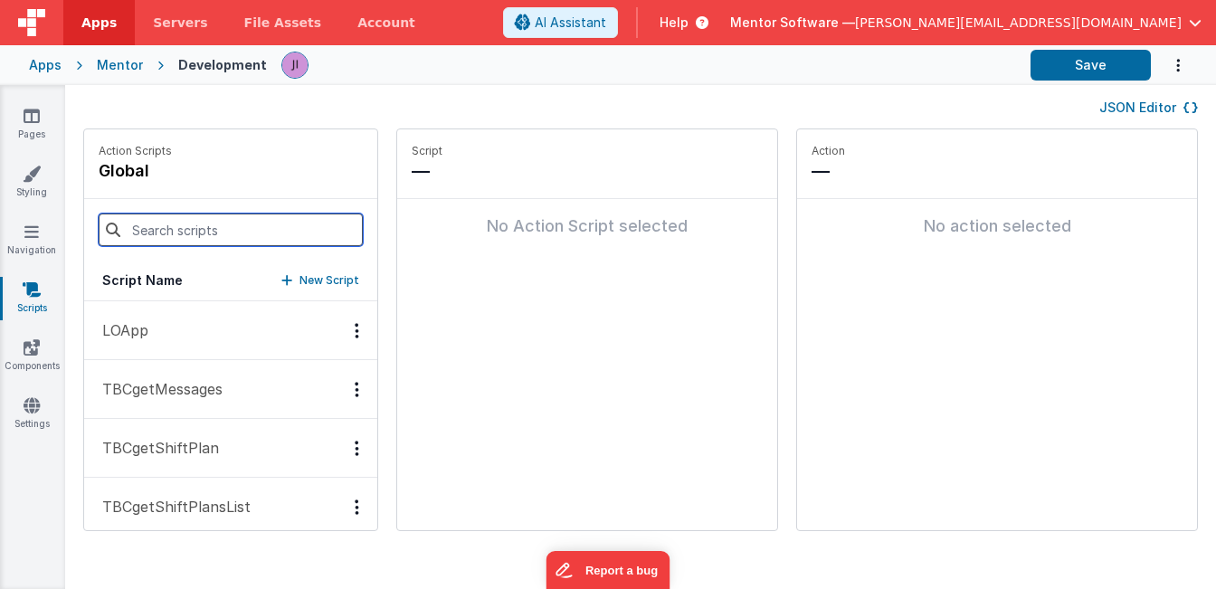
click at [155, 220] on input at bounding box center [231, 230] width 264 height 33
paste input "recordMedicationStock"
type input "recordMedicationStock"
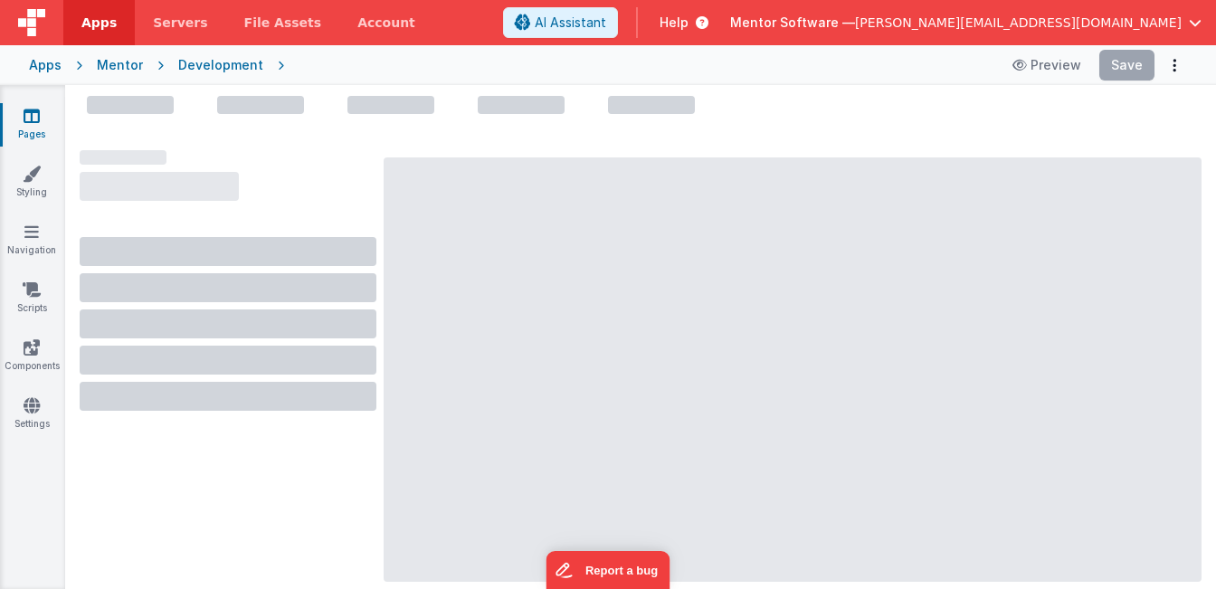
click at [41, 128] on link "Pages" at bounding box center [31, 125] width 65 height 36
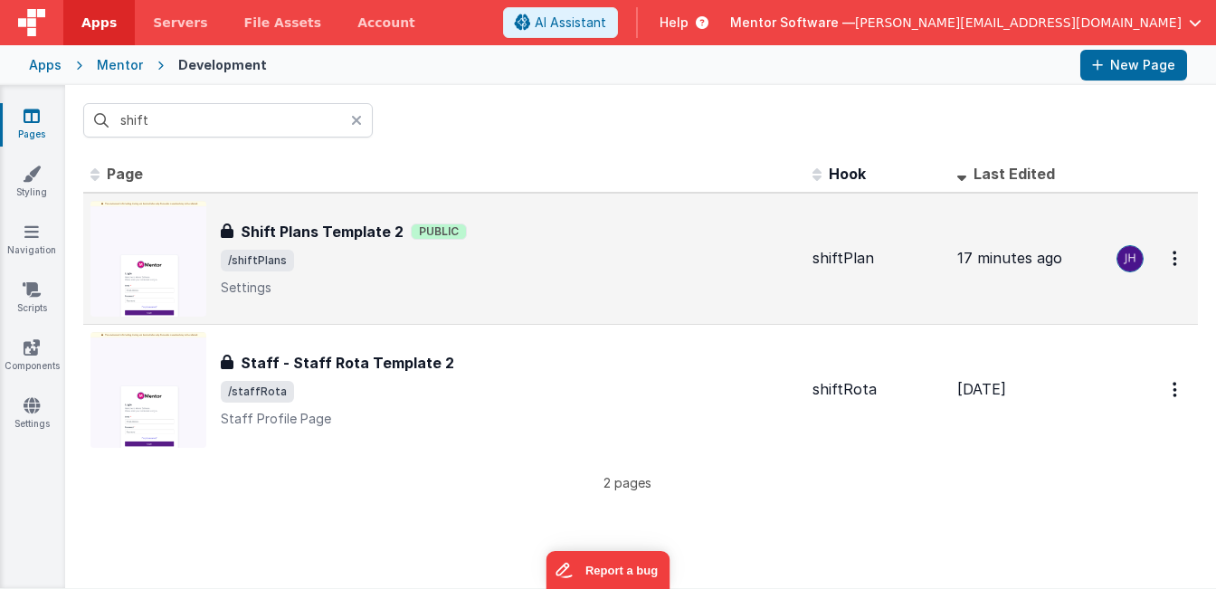
click at [406, 290] on p "Settings" at bounding box center [509, 288] width 577 height 18
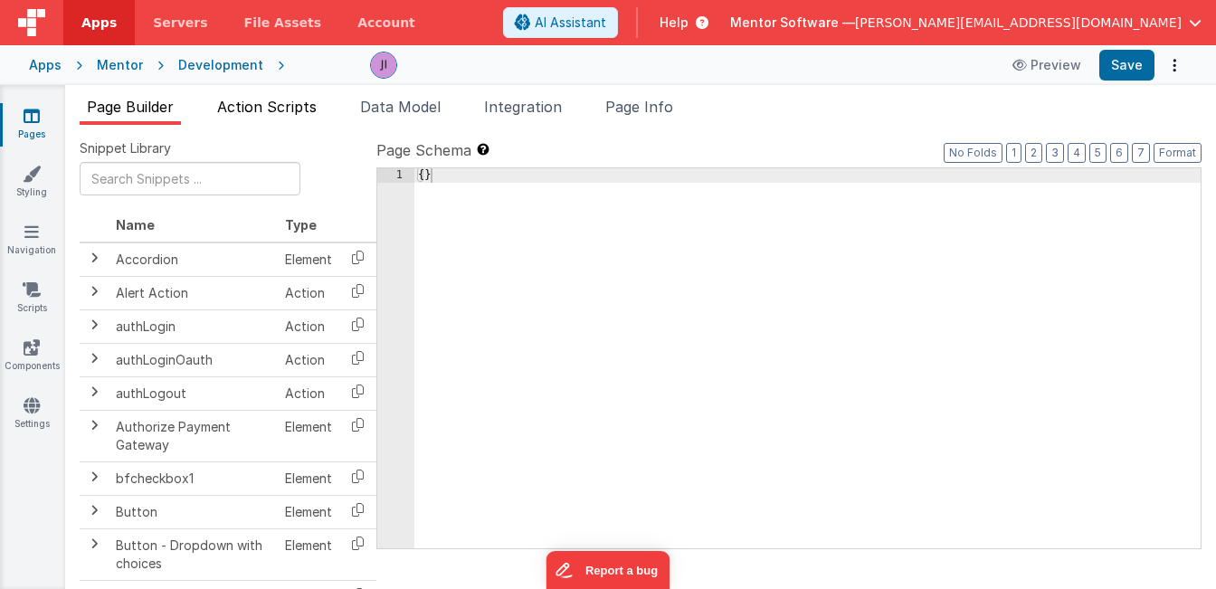
click at [268, 119] on li "Action Scripts" at bounding box center [267, 110] width 114 height 29
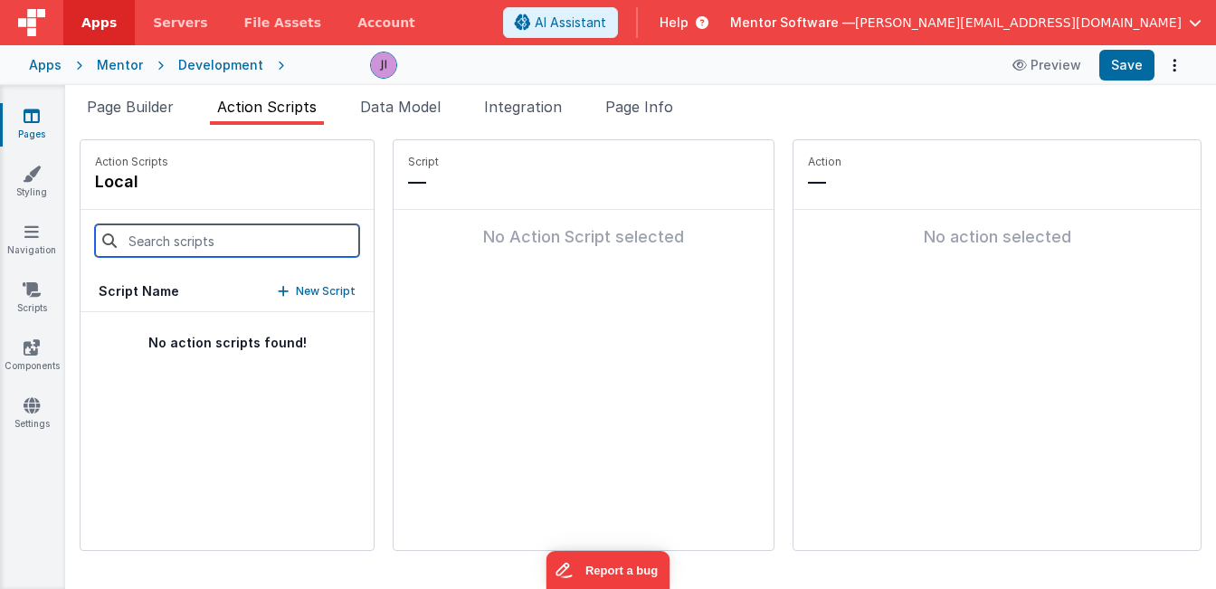
click at [263, 233] on input at bounding box center [227, 240] width 264 height 33
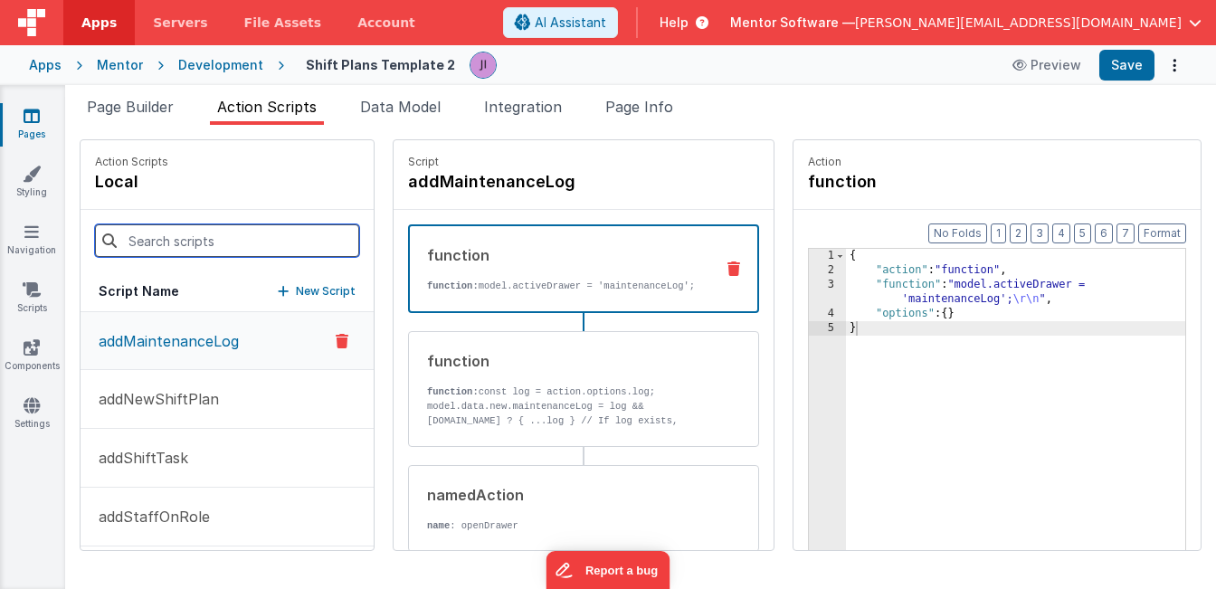
paste input "recordMedicationStock"
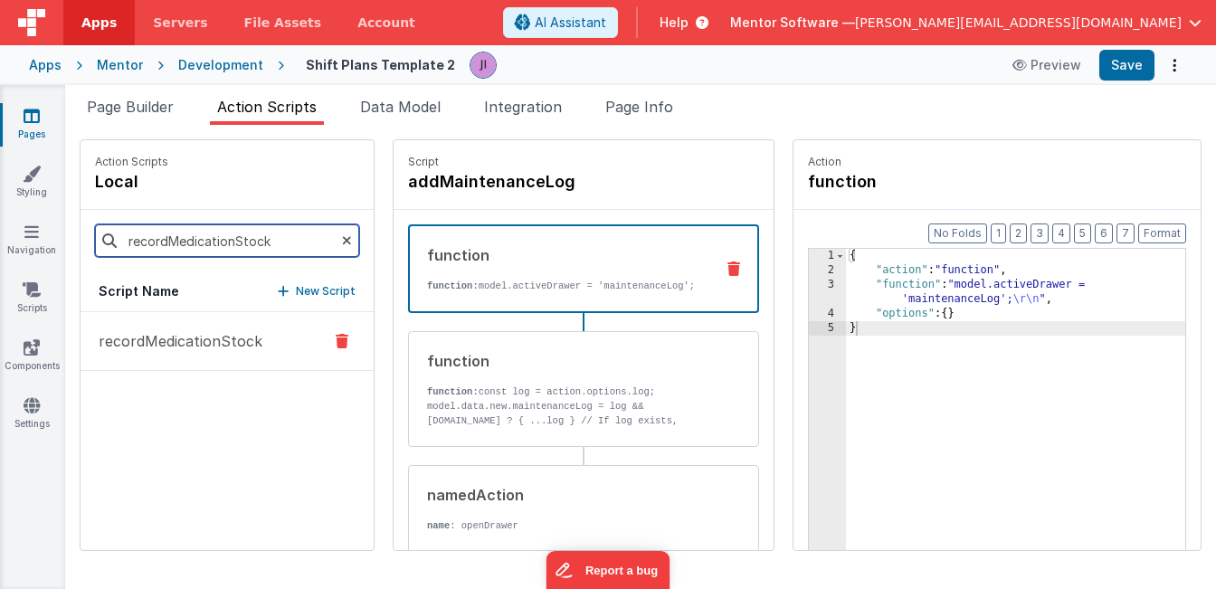
type input "recordMedicationStock"
click at [236, 335] on p "recordMedicationStock" at bounding box center [175, 341] width 175 height 22
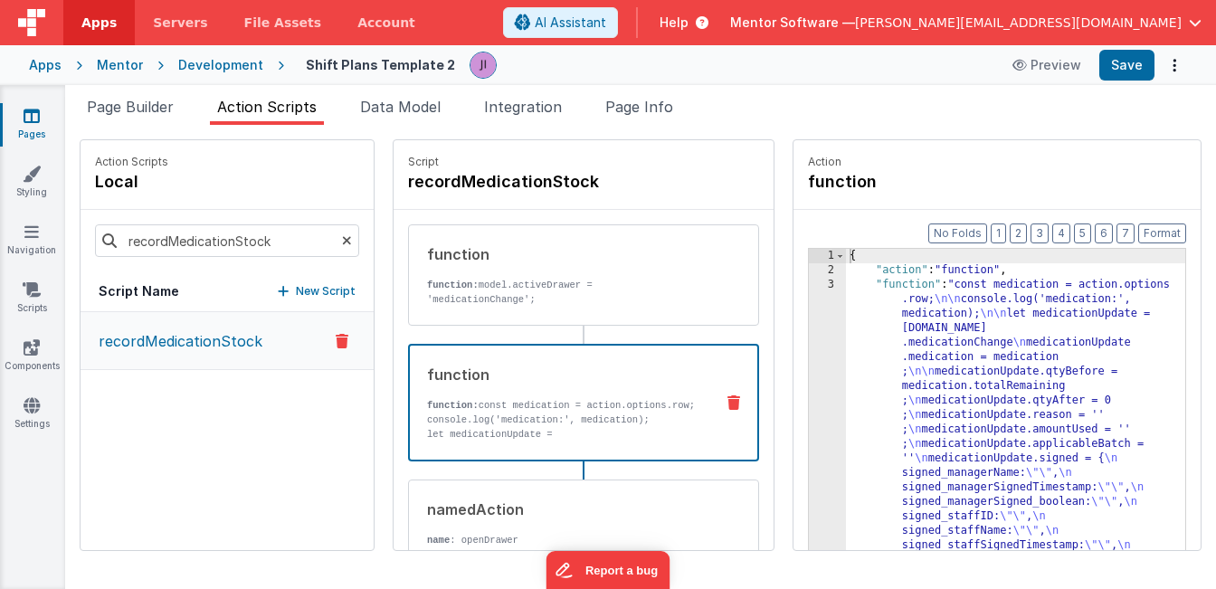
click at [606, 396] on div "function function: const medication = action.options.row; console.log('medicati…" at bounding box center [555, 403] width 290 height 78
click at [921, 335] on div "{ "action" : "function" , "function" : "const medication = action.options .row;…" at bounding box center [1015, 442] width 339 height 386
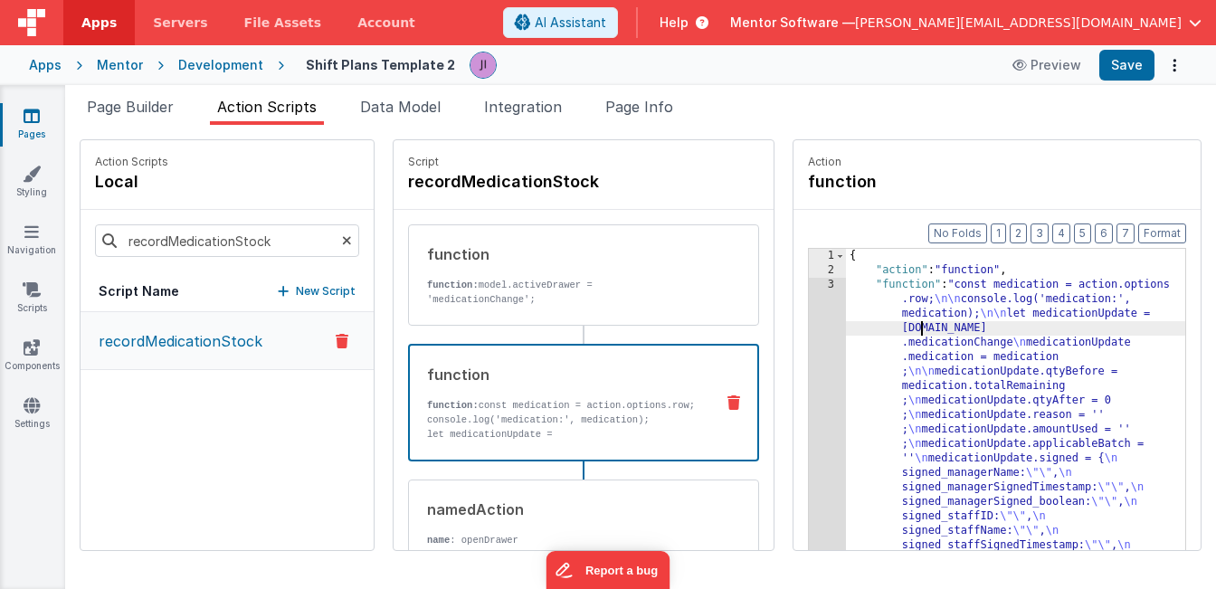
click at [819, 335] on div "3" at bounding box center [827, 423] width 37 height 290
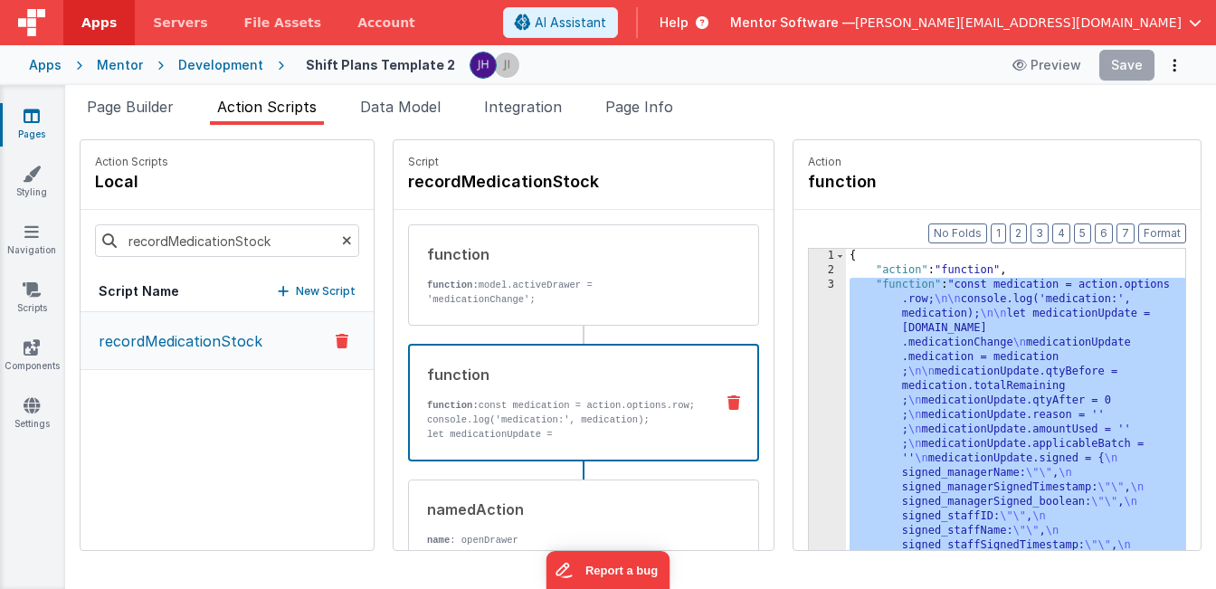
click at [33, 115] on icon at bounding box center [32, 116] width 16 height 18
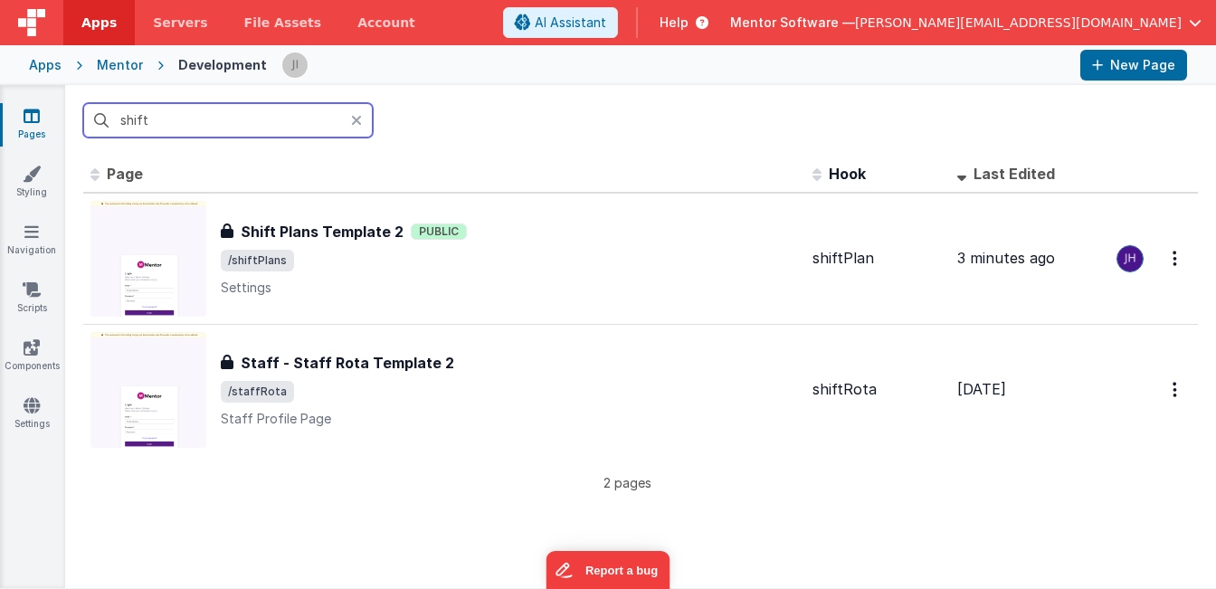
click at [311, 128] on input "shift" at bounding box center [228, 120] width 290 height 34
click at [350, 120] on input "shift" at bounding box center [228, 120] width 290 height 34
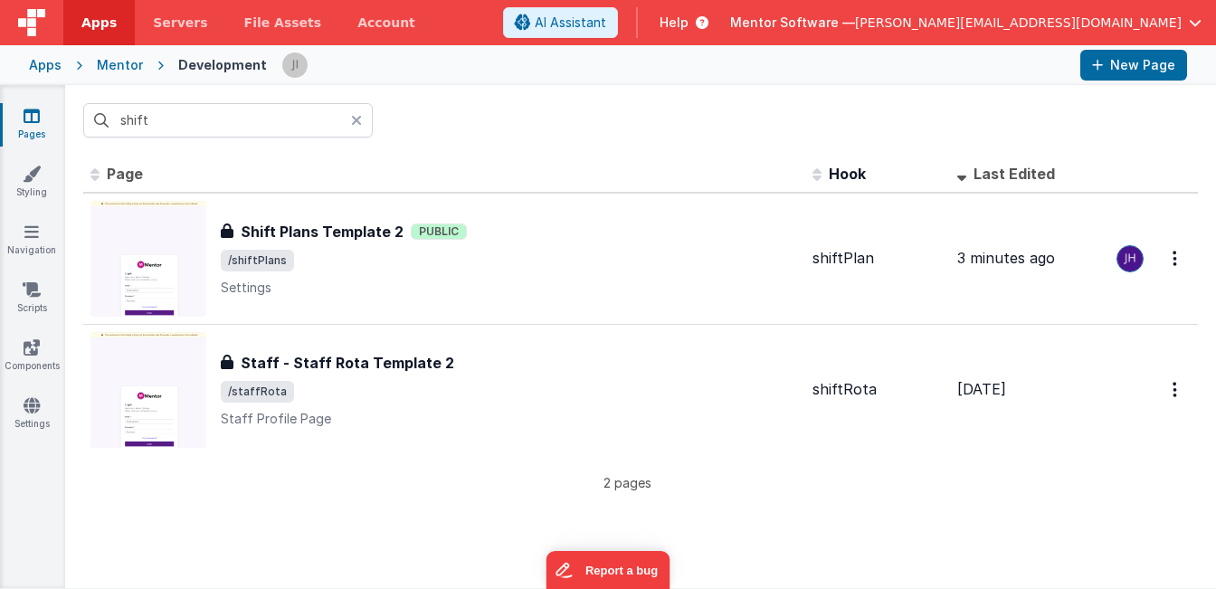
click at [355, 119] on icon at bounding box center [356, 120] width 11 height 14
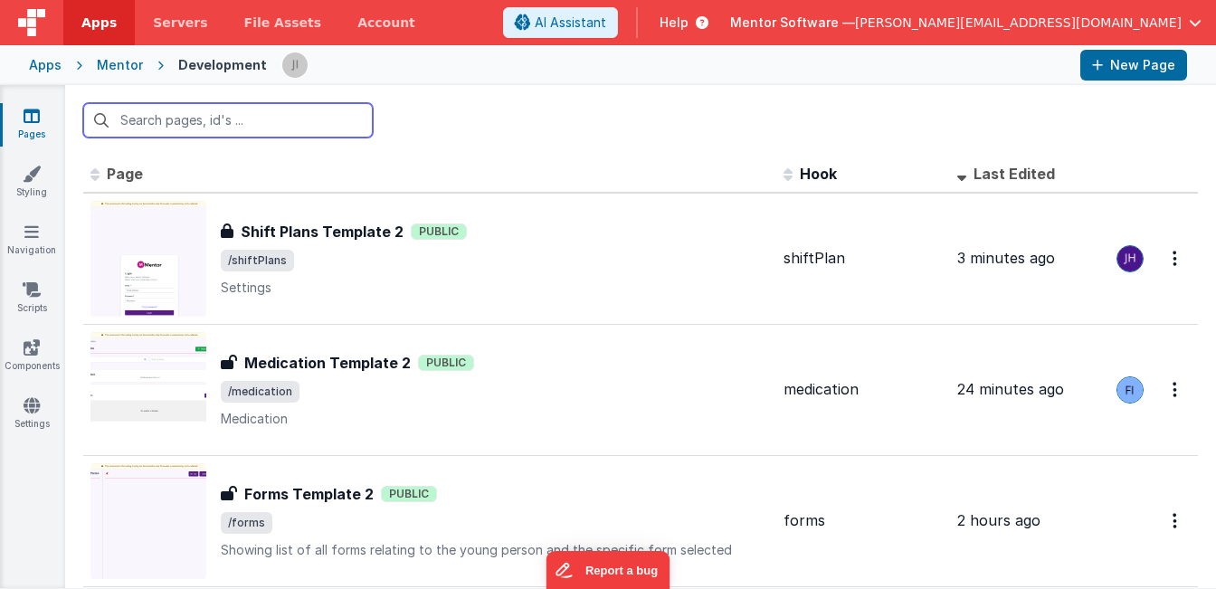
click at [265, 118] on input "text" at bounding box center [228, 120] width 290 height 34
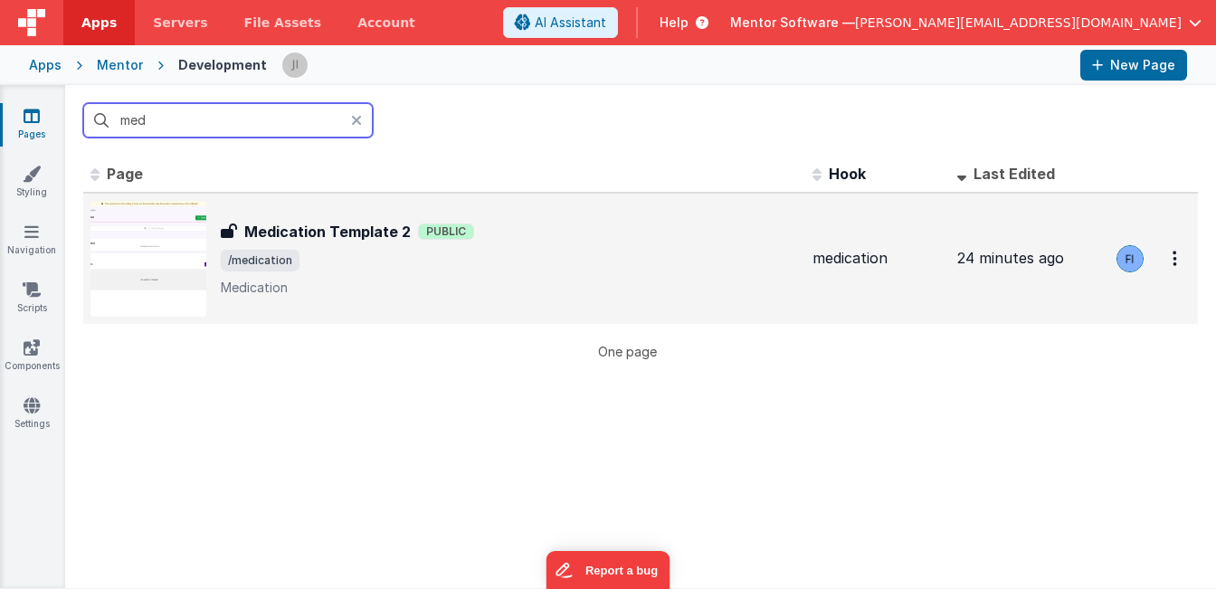
type input "med"
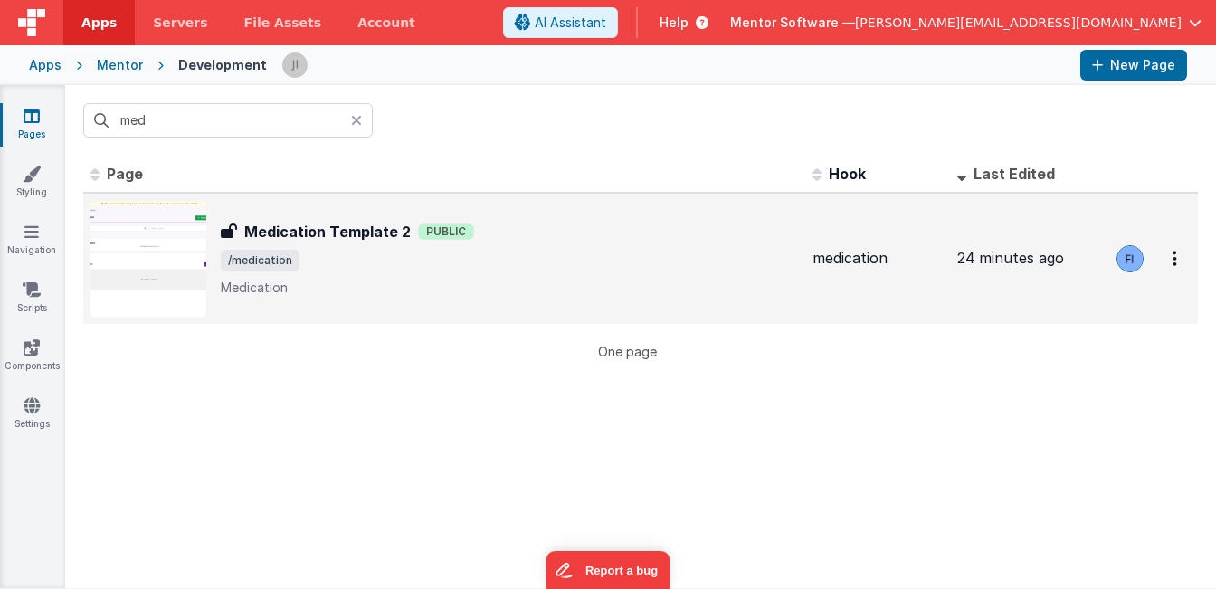
click at [642, 258] on span "/medication" at bounding box center [509, 261] width 577 height 22
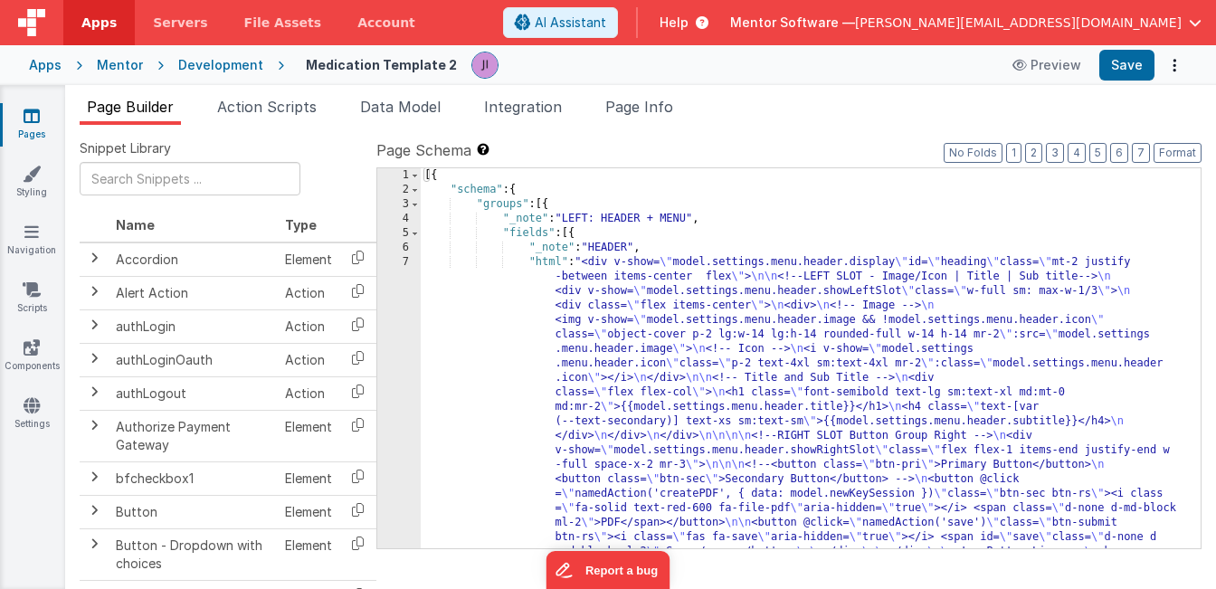
click at [633, 383] on div "[{ "schema" : { "groups" : [{ "_note" : "LEFT: HEADER + MENU" , "fields" : [{ "…" at bounding box center [804, 532] width 766 height 728
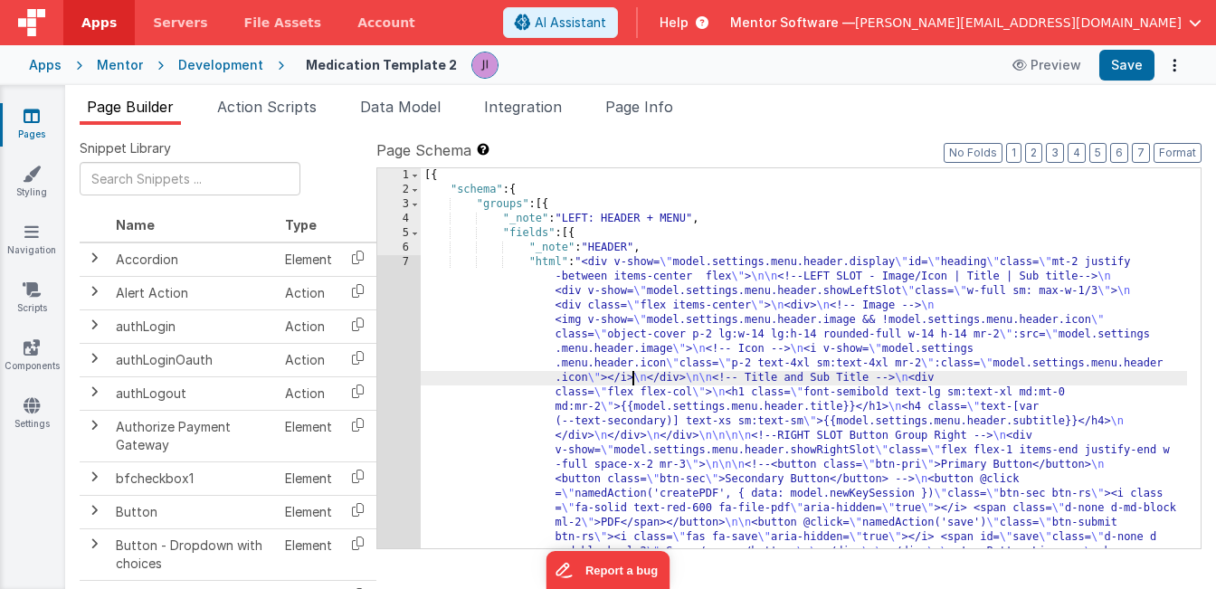
click at [631, 383] on div "[{ "schema" : { "groups" : [{ "_note" : "LEFT: HEADER + MENU" , "fields" : [{ "…" at bounding box center [804, 532] width 766 height 728
click at [43, 117] on link "Pages" at bounding box center [31, 125] width 65 height 36
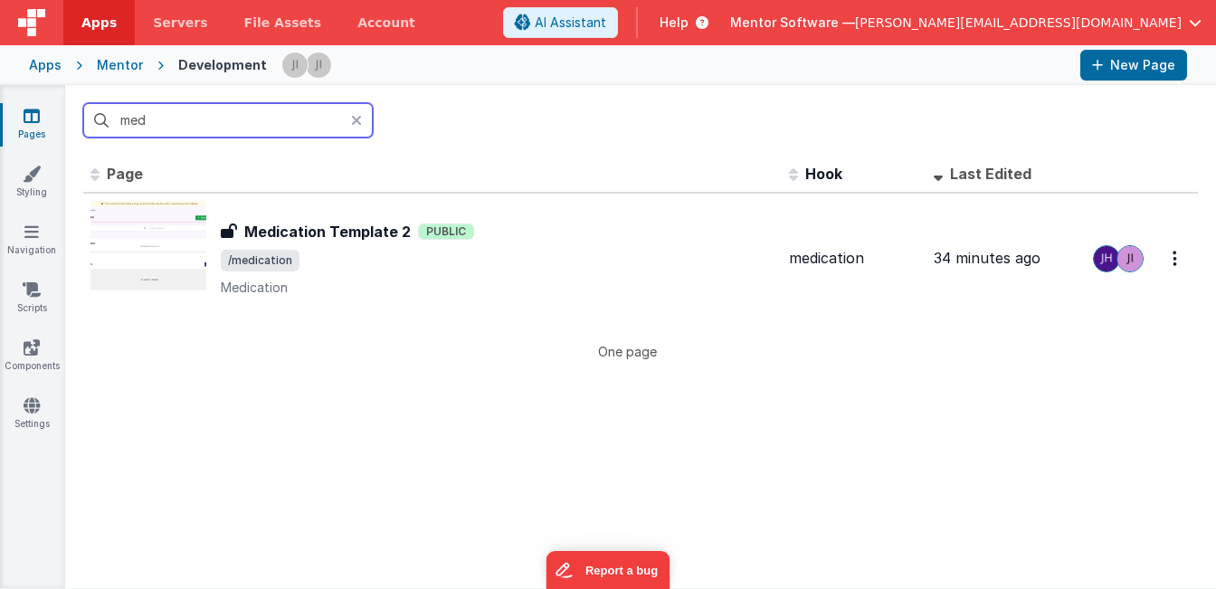
click at [165, 129] on input "med" at bounding box center [228, 120] width 290 height 34
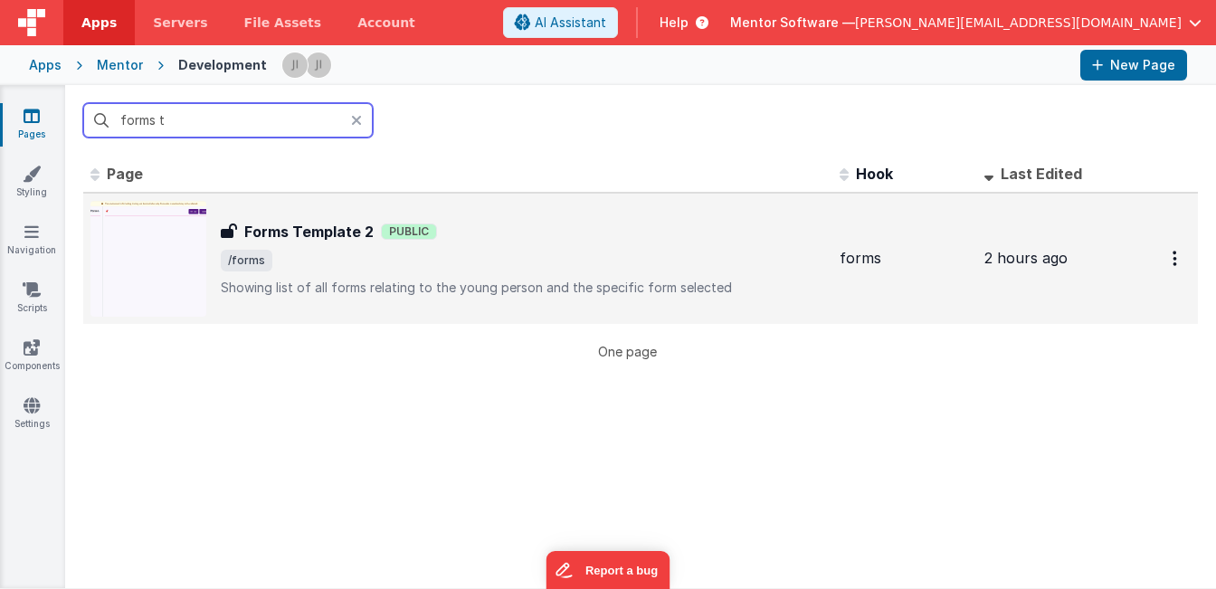
type input "forms t"
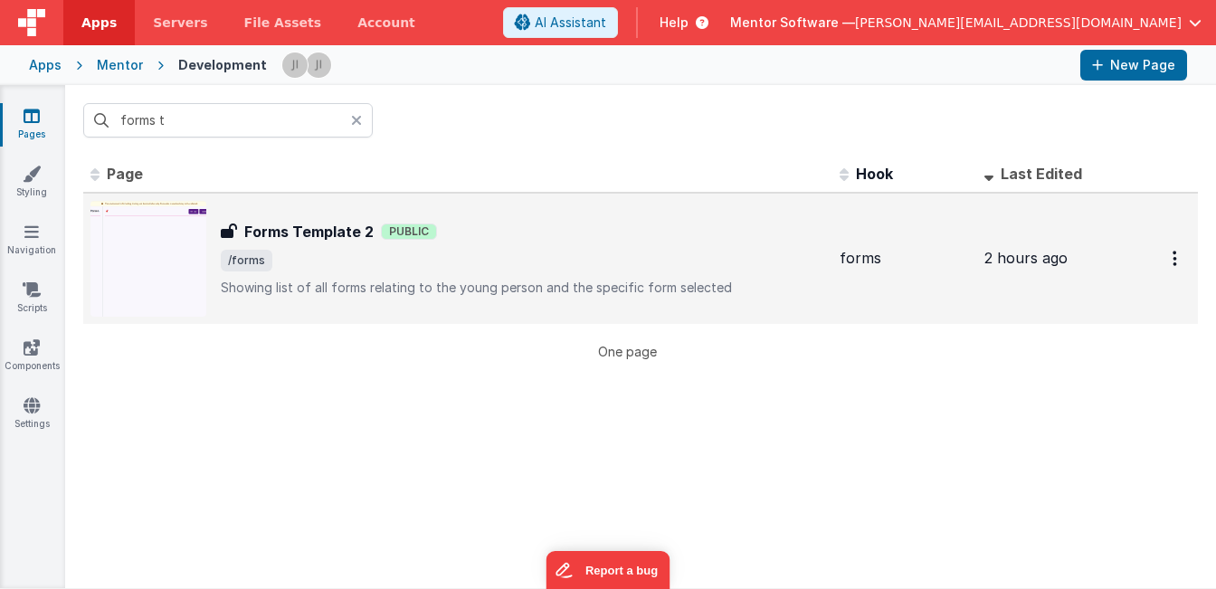
click at [376, 250] on span "/forms" at bounding box center [523, 261] width 604 height 22
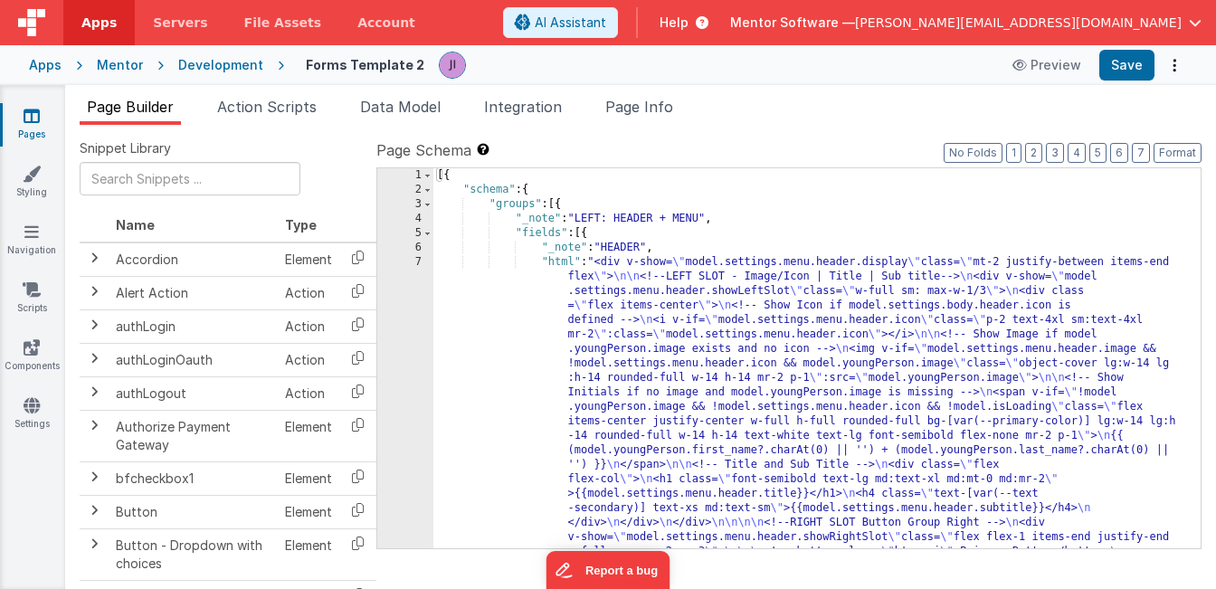
click at [660, 271] on div "[{ "schema" : { "groups" : [{ "_note" : "LEFT: HEADER + MENU" , "fields" : [{ "…" at bounding box center [810, 589] width 754 height 843
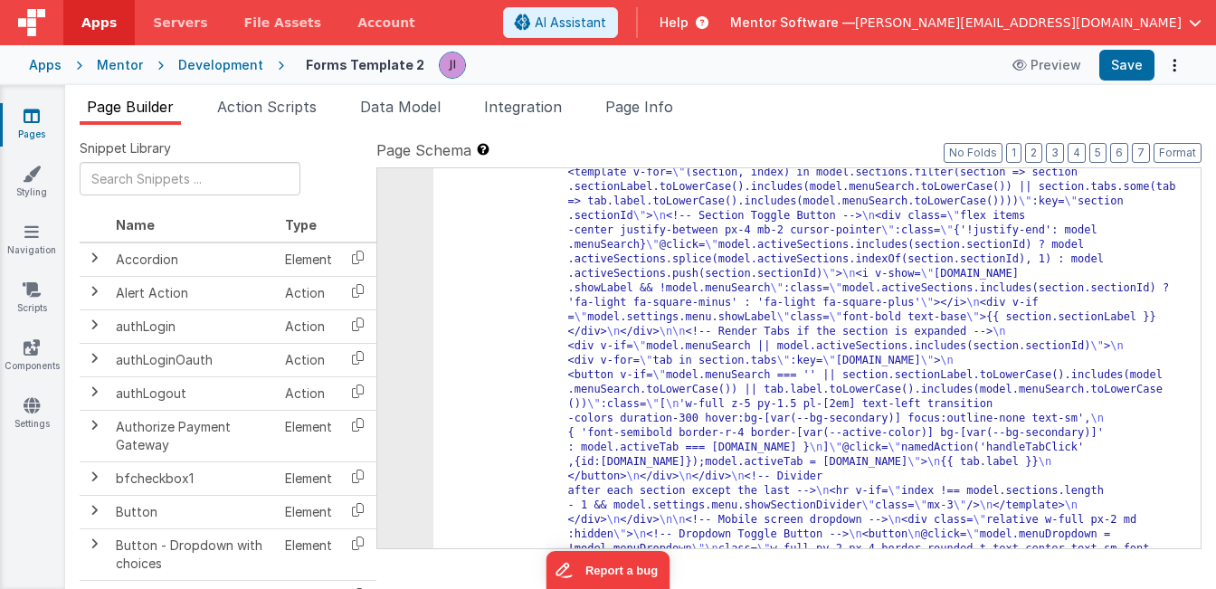
scroll to position [424, 0]
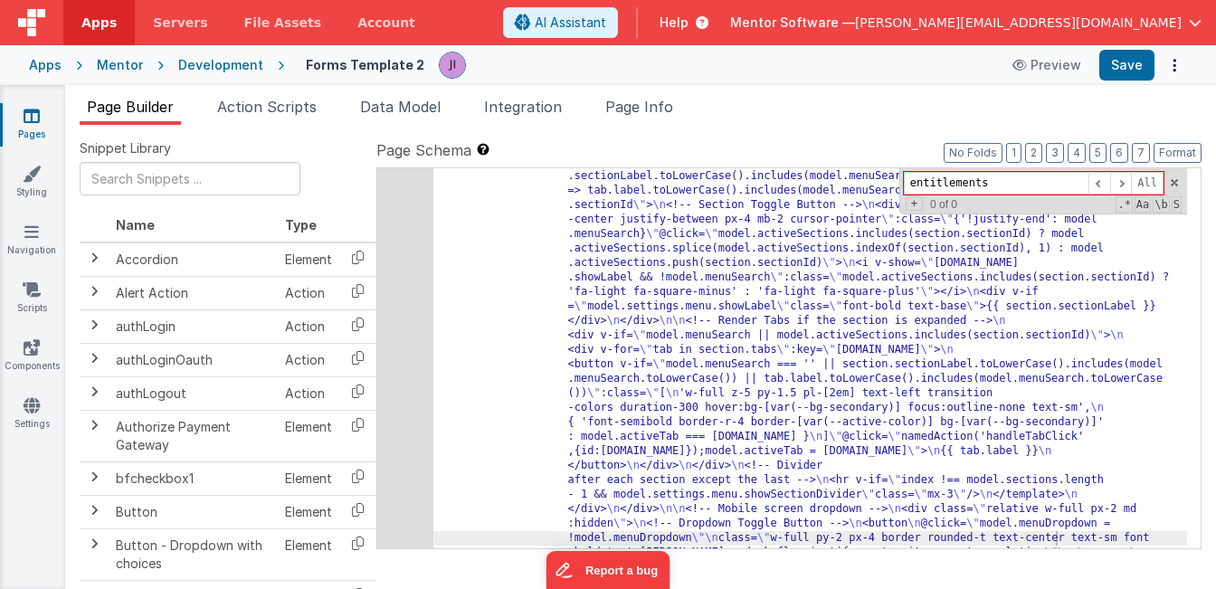
type input "entitlements"
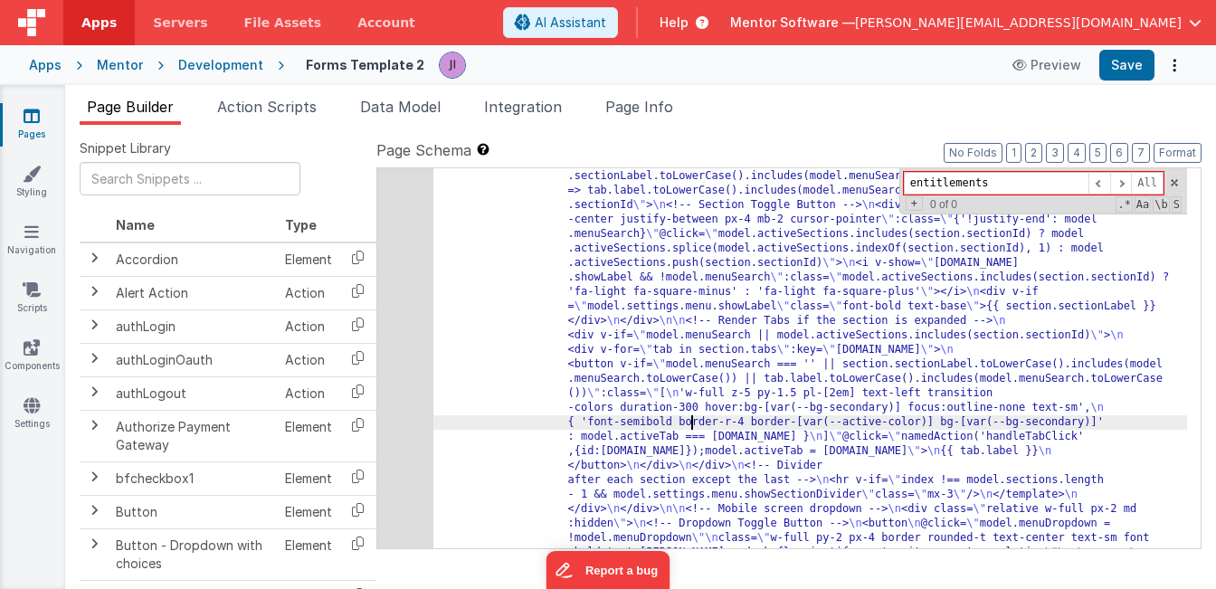
click at [285, 107] on span "Action Scripts" at bounding box center [267, 107] width 100 height 18
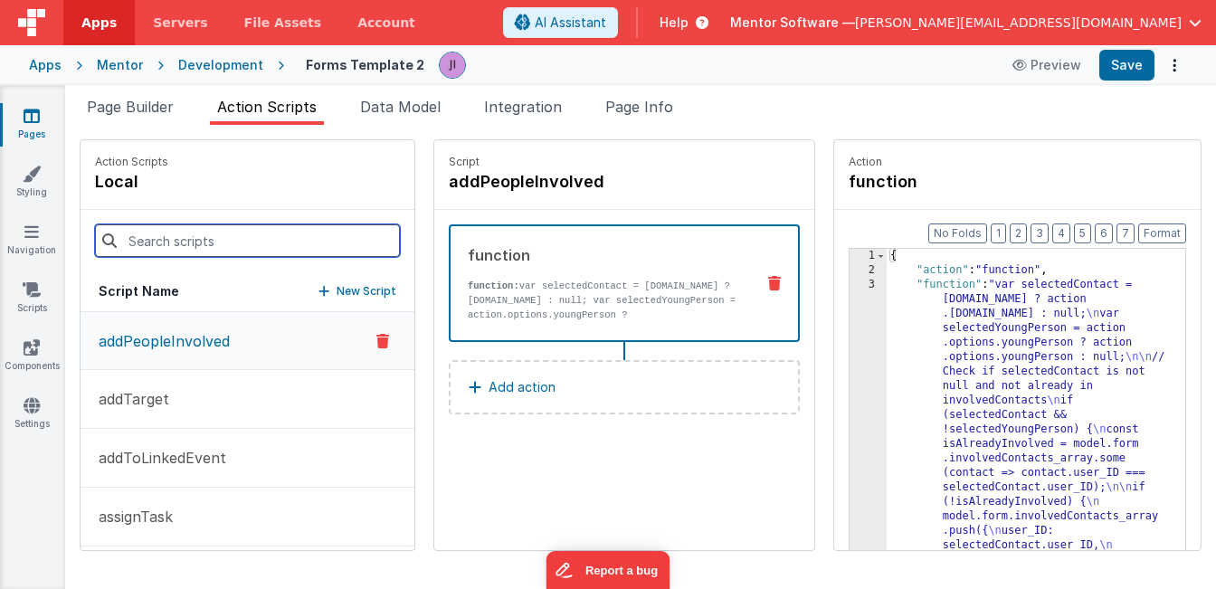
click at [265, 237] on input at bounding box center [247, 240] width 305 height 33
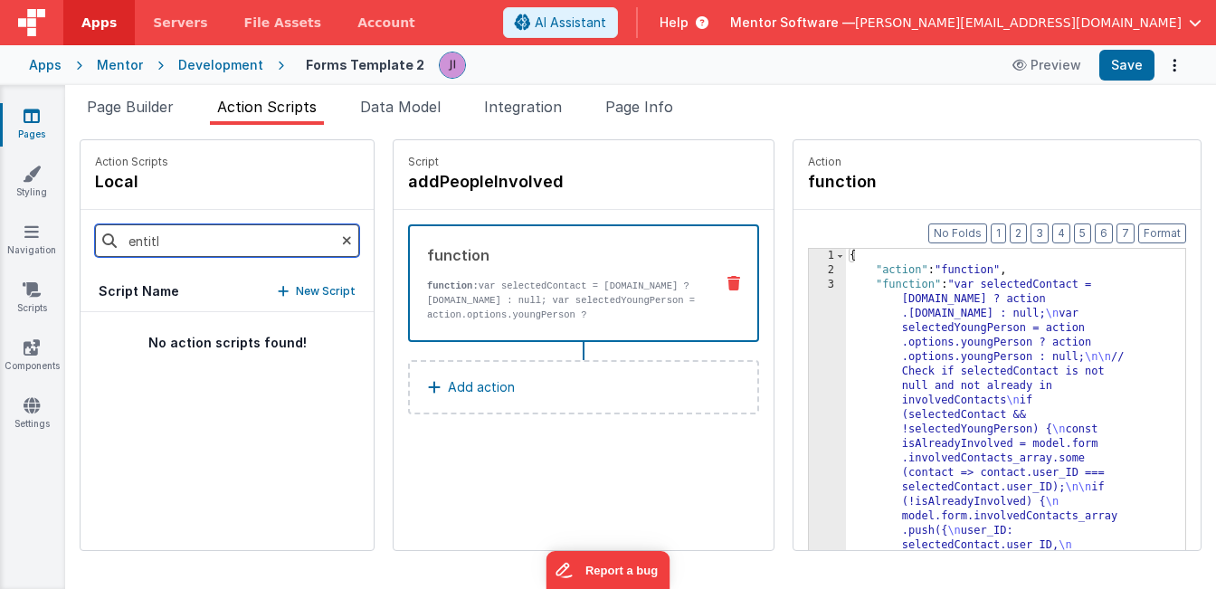
type input "entitle"
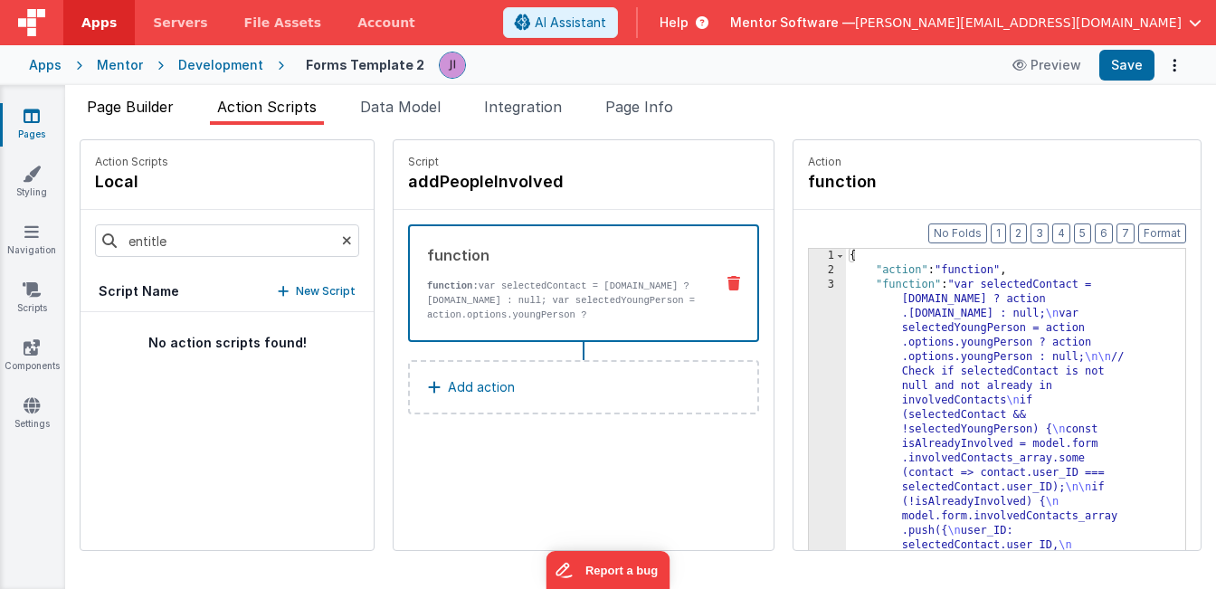
click at [106, 122] on li "Page Builder" at bounding box center [130, 110] width 101 height 29
